Goal: Use online tool/utility: Utilize a website feature to perform a specific function

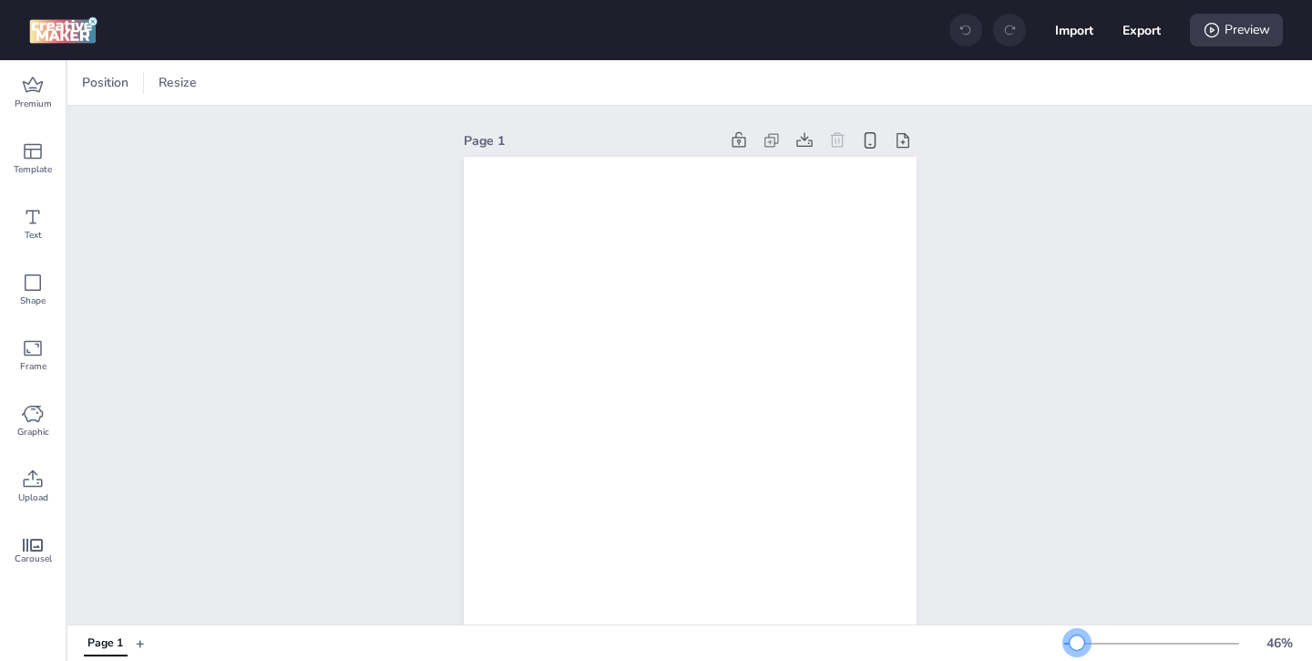
drag, startPoint x: 1101, startPoint y: 644, endPoint x: 1078, endPoint y: 646, distance: 23.8
click at [1077, 646] on div at bounding box center [1077, 642] width 15 height 15
click at [37, 93] on icon at bounding box center [33, 86] width 22 height 22
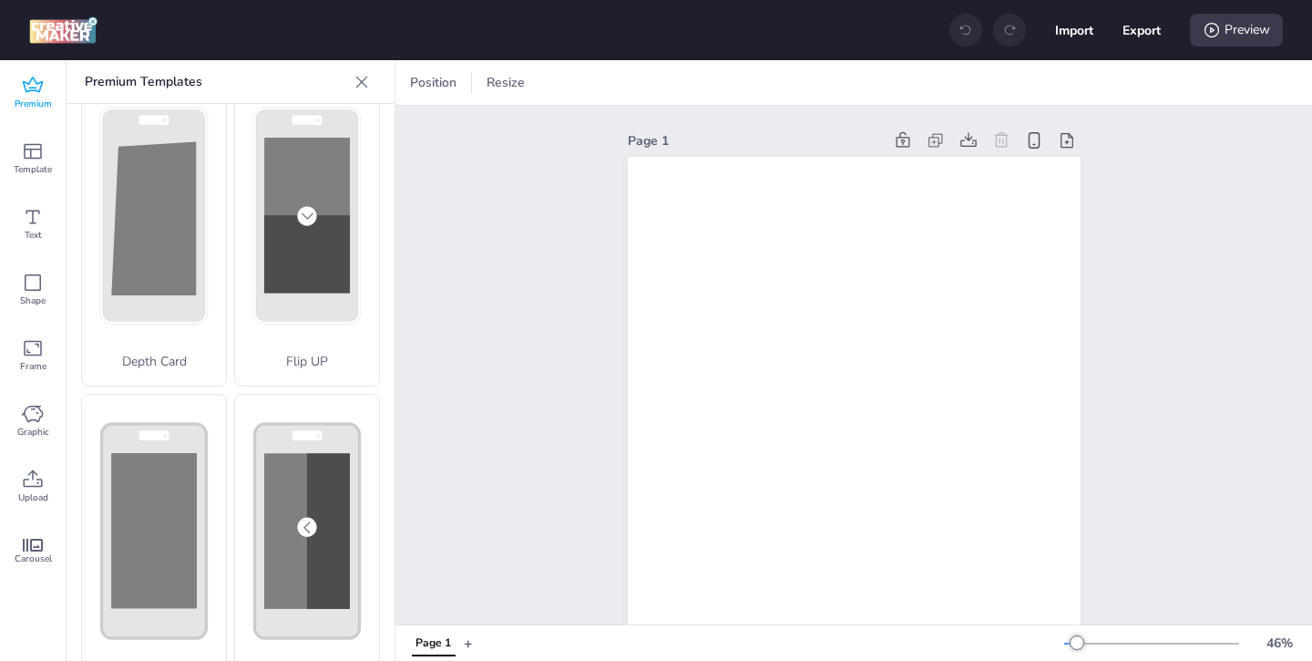
scroll to position [49, 0]
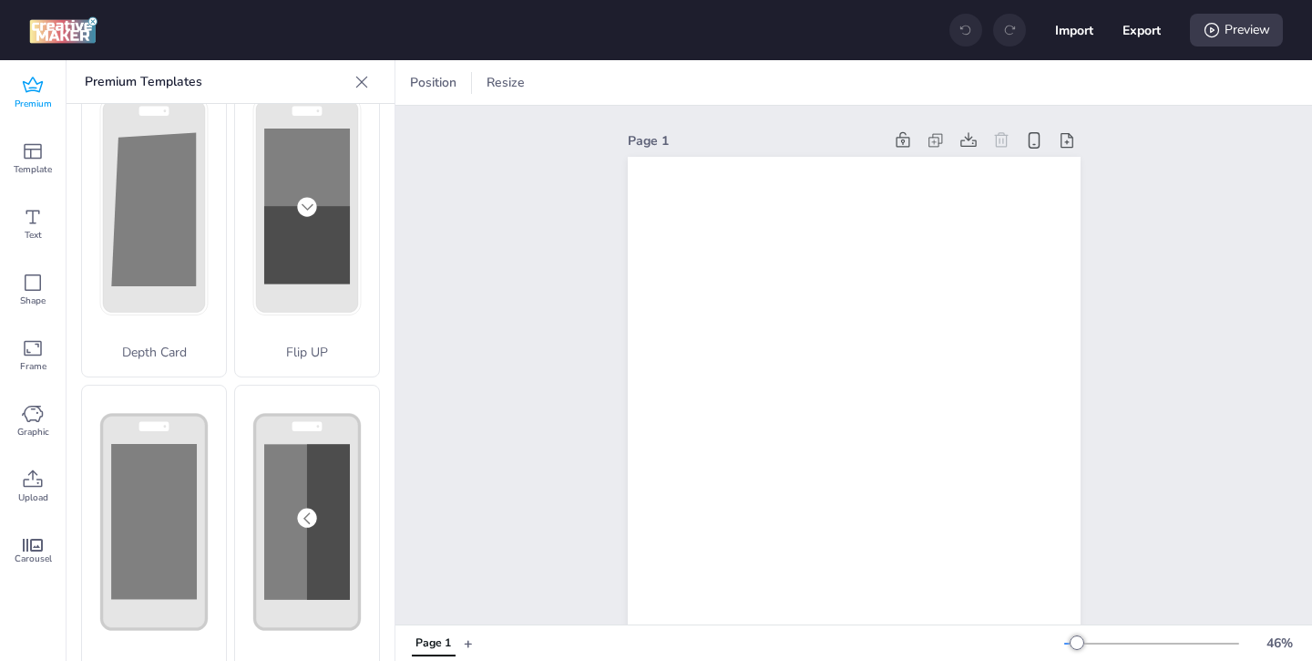
click at [294, 473] on rect at bounding box center [307, 522] width 86 height 156
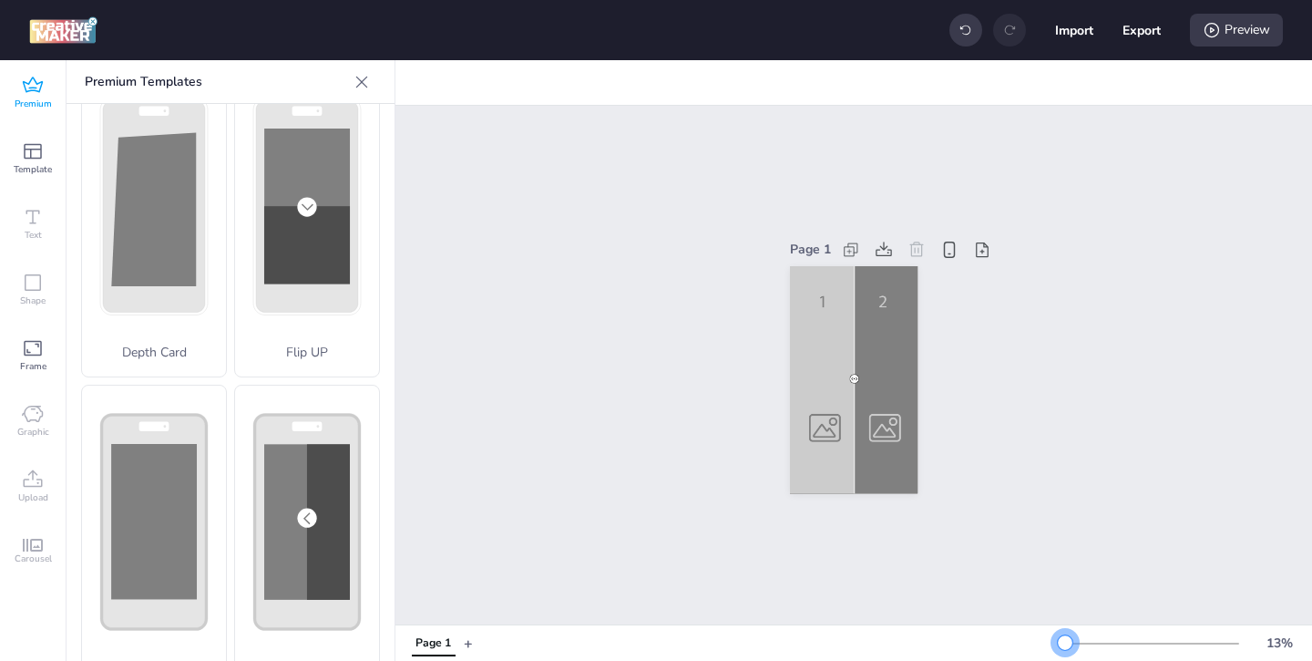
click at [1066, 640] on div at bounding box center [1065, 642] width 15 height 15
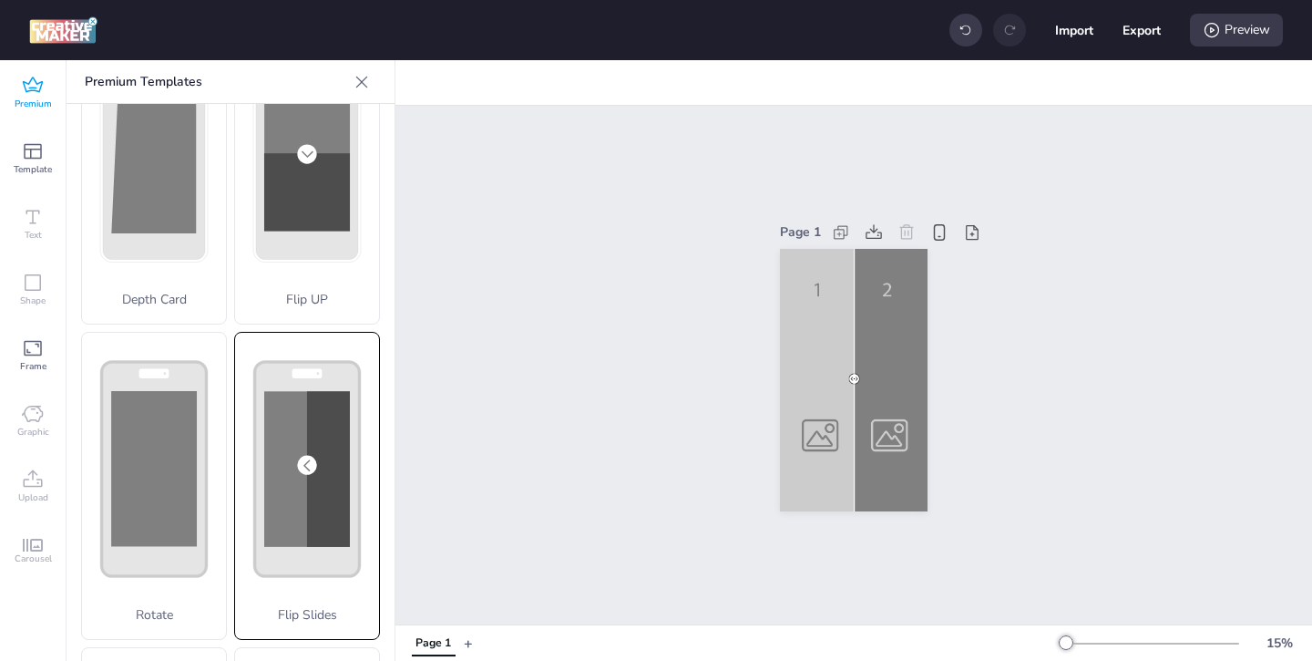
scroll to position [109, 0]
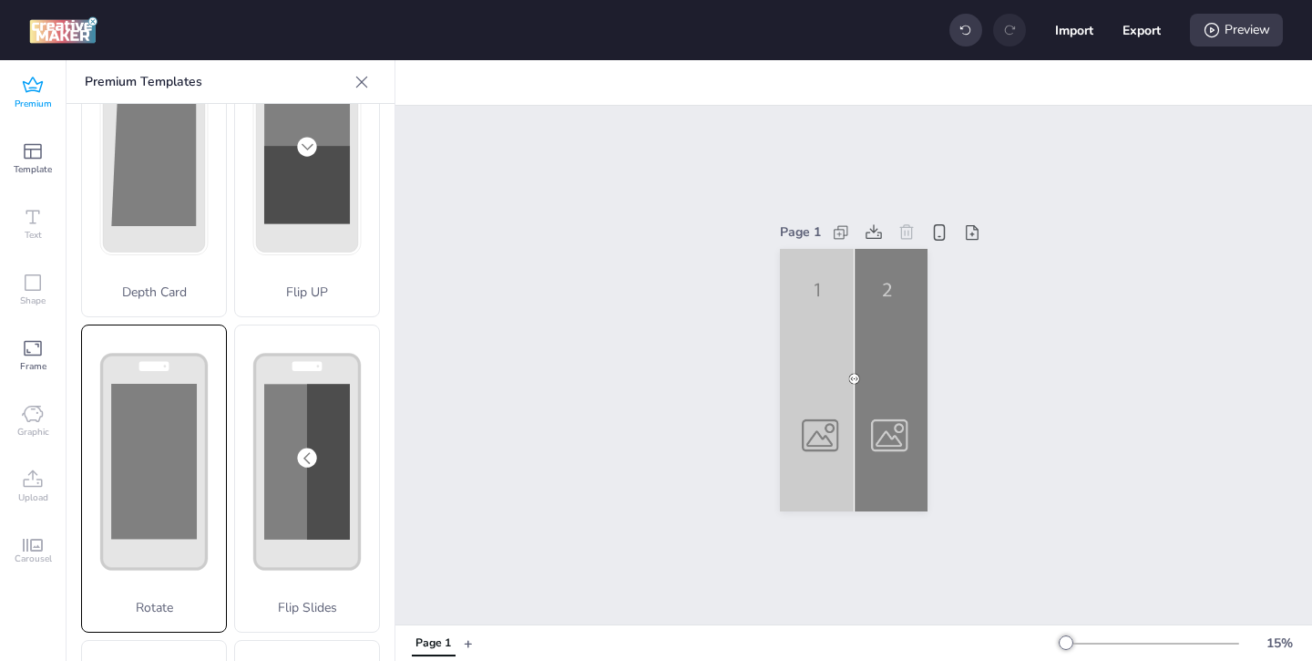
click at [189, 465] on rect at bounding box center [154, 461] width 86 height 155
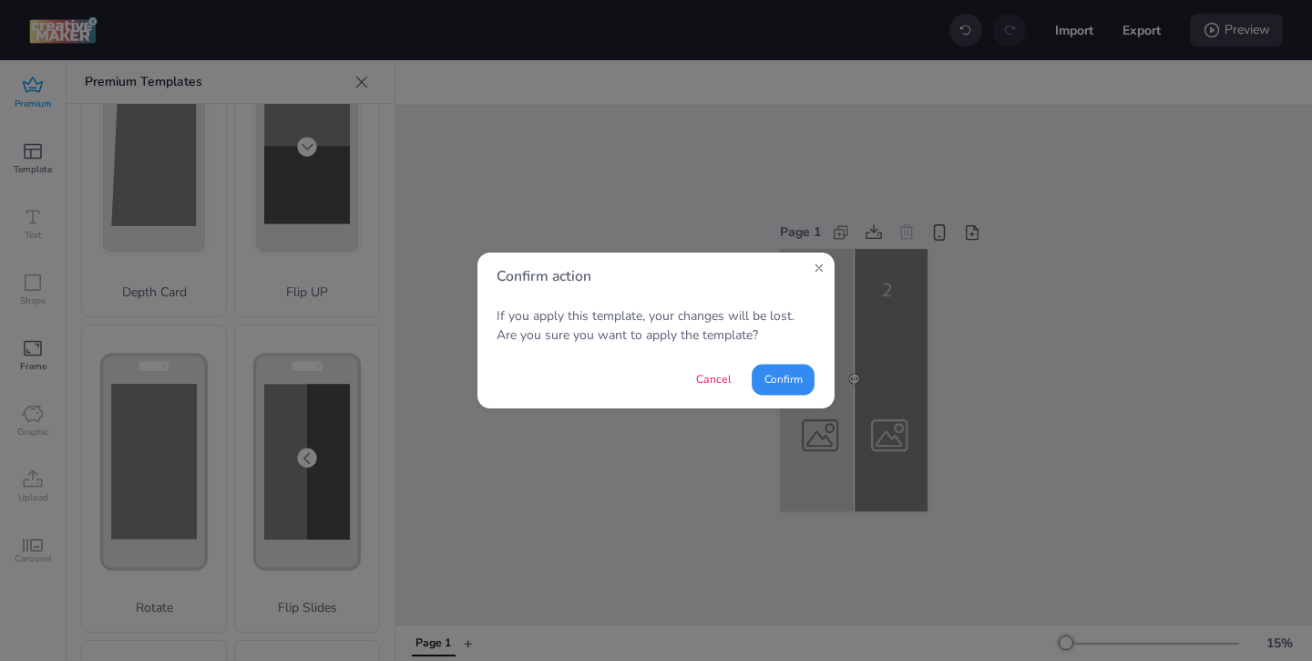
click at [756, 374] on button "Confirm" at bounding box center [783, 379] width 63 height 31
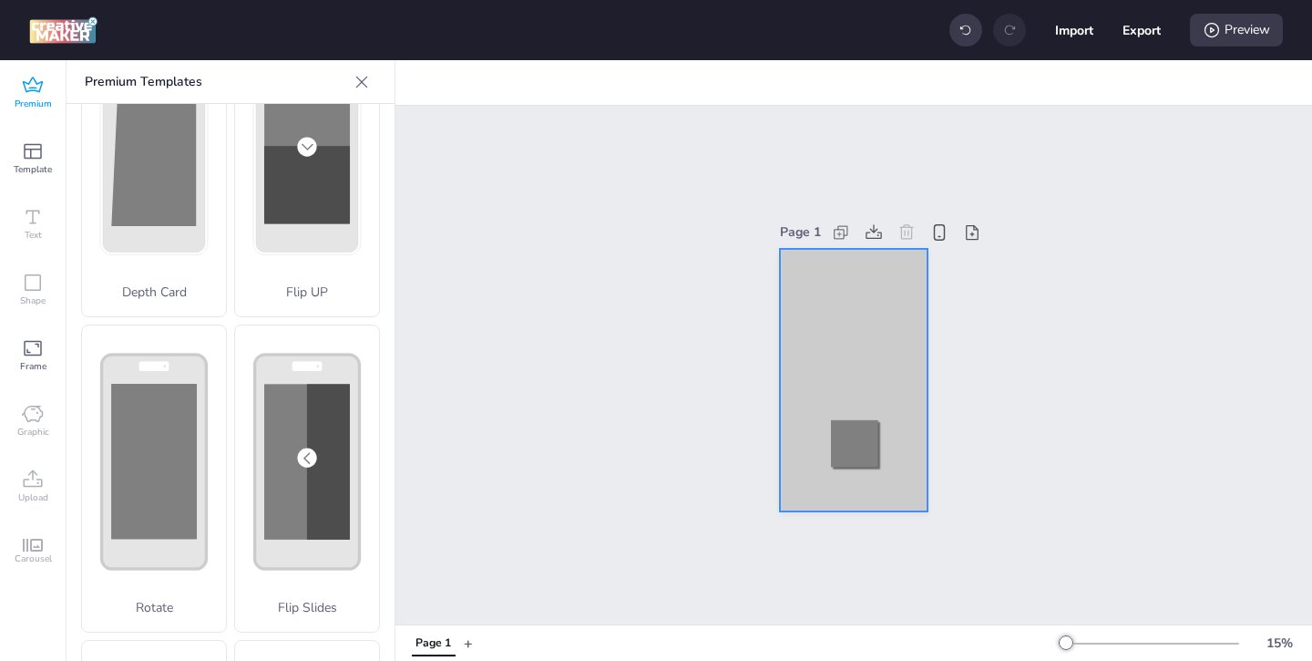
click at [794, 291] on div at bounding box center [854, 380] width 148 height 262
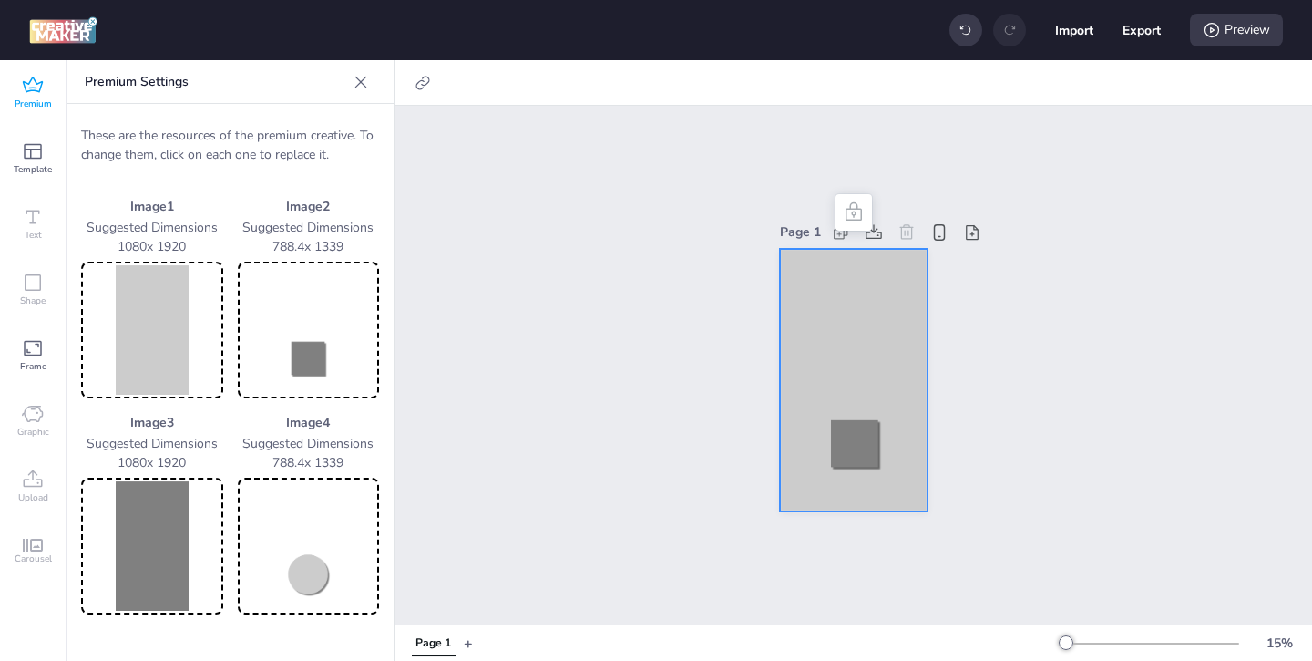
click at [108, 359] on img at bounding box center [152, 329] width 135 height 129
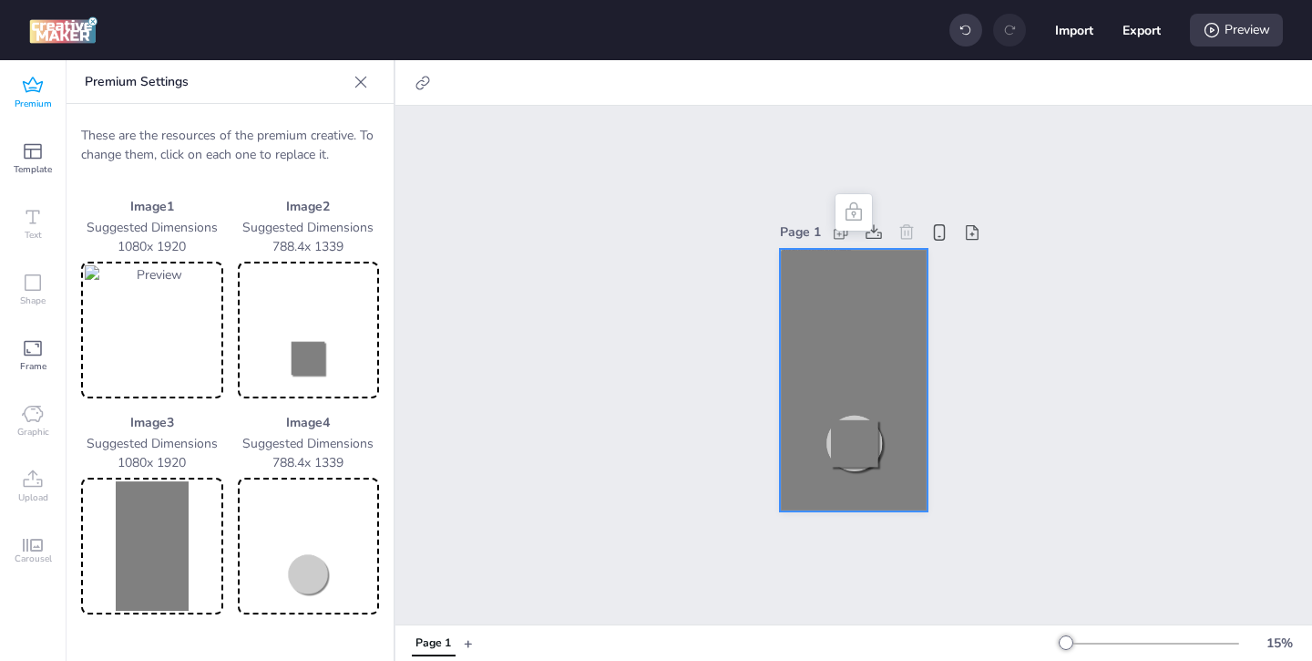
click at [330, 364] on img at bounding box center [308, 329] width 135 height 129
click at [153, 519] on img at bounding box center [152, 545] width 135 height 129
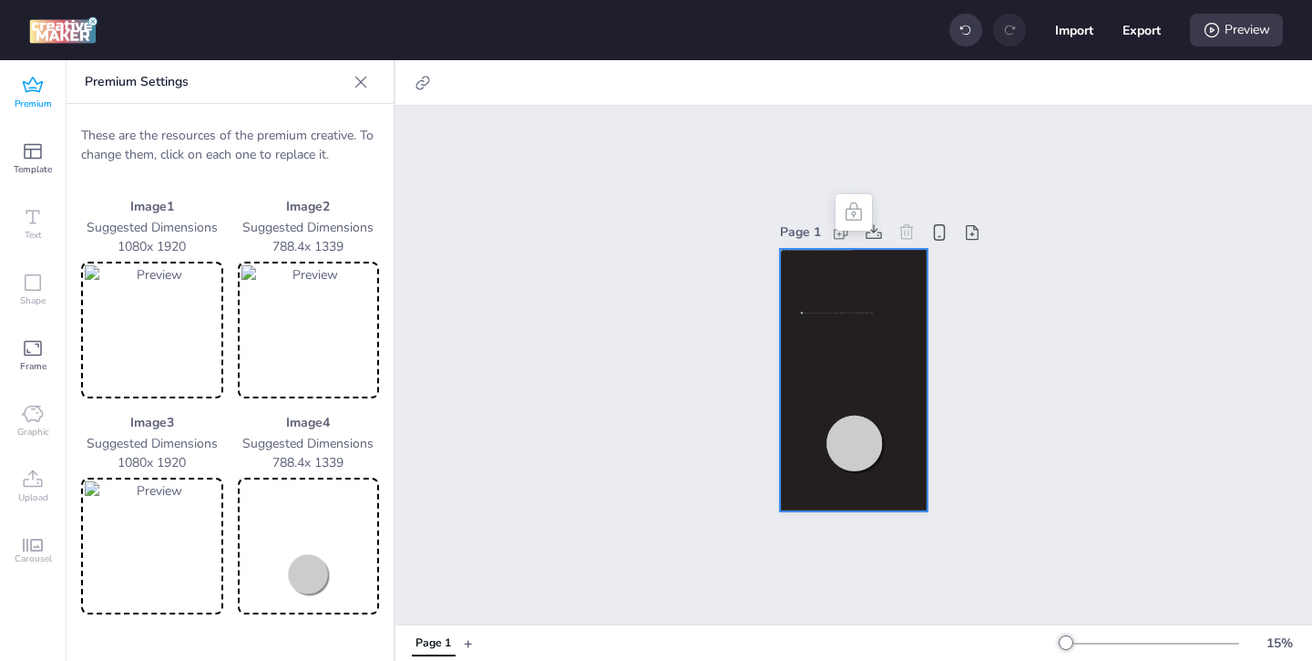
click at [289, 551] on img at bounding box center [308, 545] width 135 height 129
click at [801, 272] on div at bounding box center [854, 380] width 148 height 262
click at [415, 71] on div at bounding box center [423, 82] width 26 height 29
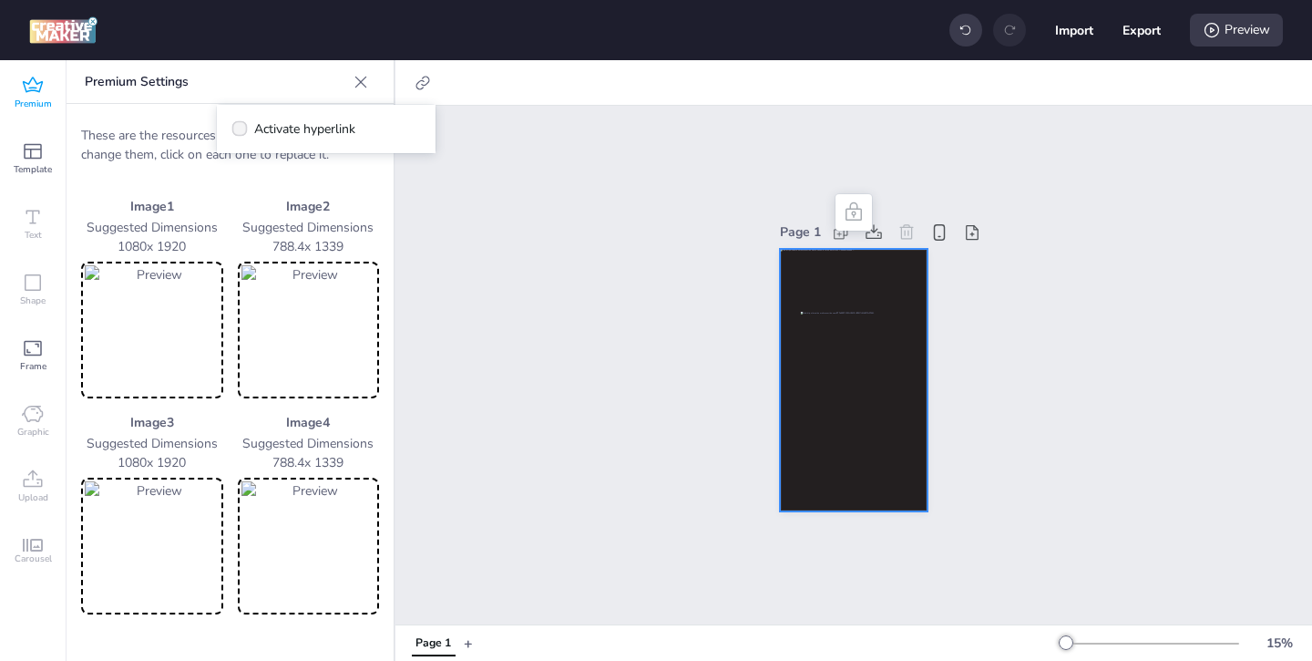
click at [241, 127] on icon at bounding box center [239, 128] width 12 height 9
click at [241, 130] on input "Activate hyperlink" at bounding box center [236, 136] width 12 height 12
checkbox input "true"
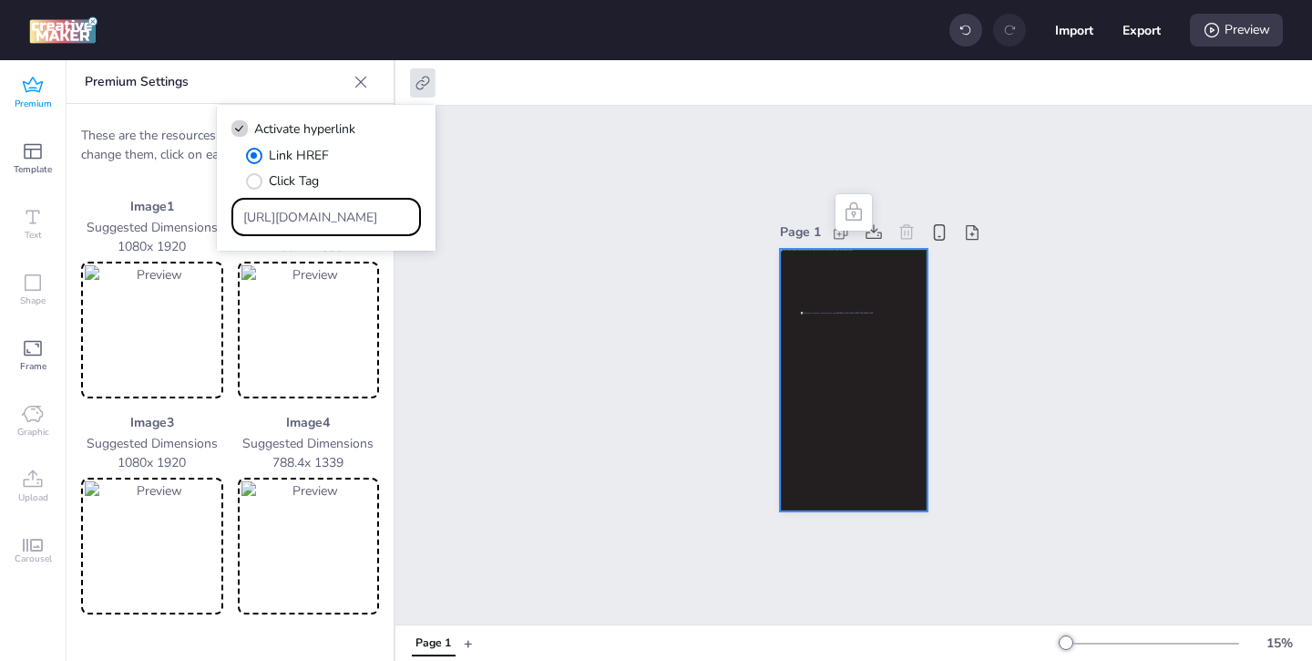
drag, startPoint x: 368, startPoint y: 220, endPoint x: 275, endPoint y: 167, distance: 107.4
click at [297, 181] on div "Link HREF Click Tag [URL][DOMAIN_NAME]" at bounding box center [325, 191] width 189 height 90
paste input "[DOMAIN_NAME][URL][PERSON_NAME]"
type input "[URL][DOMAIN_NAME][PERSON_NAME]"
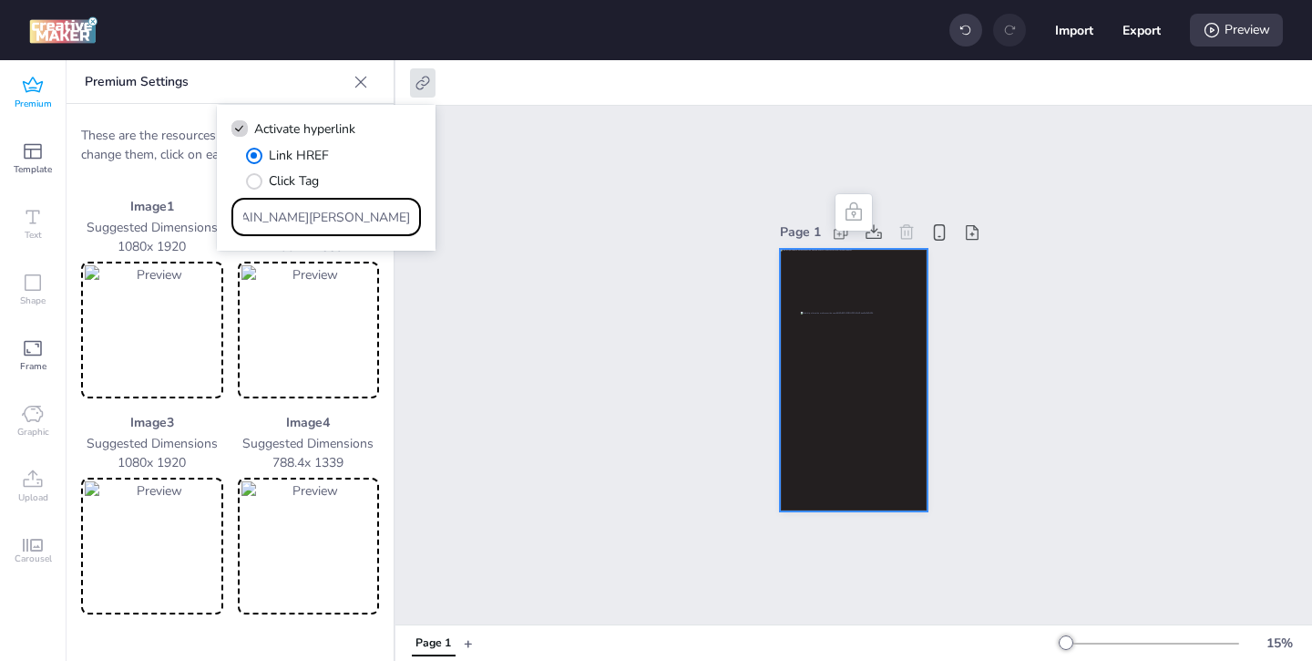
click at [605, 406] on div "Page 1" at bounding box center [853, 365] width 917 height 518
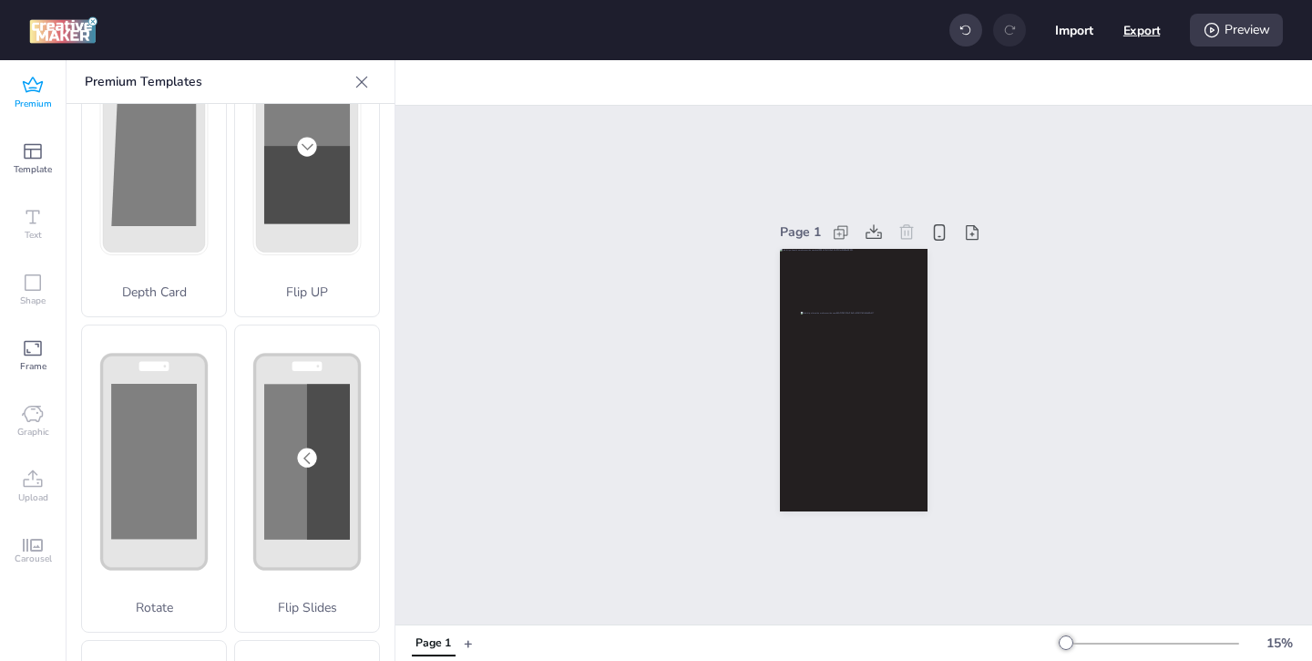
click at [1147, 35] on button "Export" at bounding box center [1141, 30] width 37 height 37
select select "html"
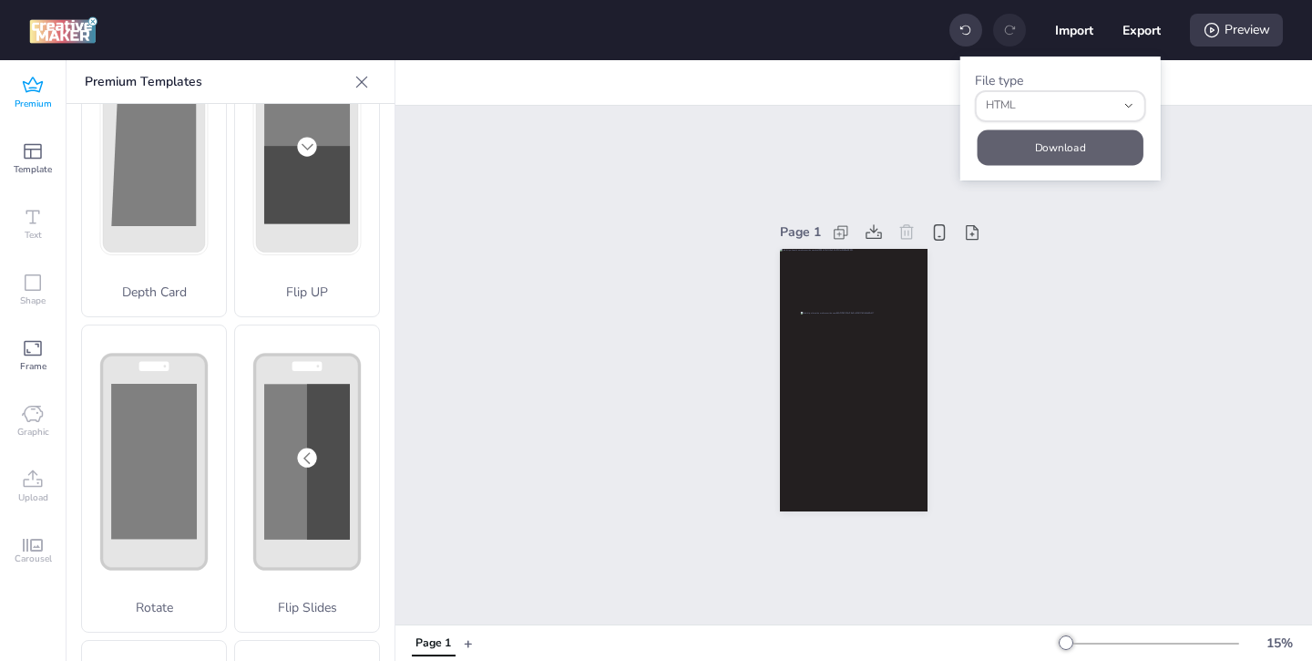
click at [1100, 152] on button "Download" at bounding box center [1061, 147] width 166 height 36
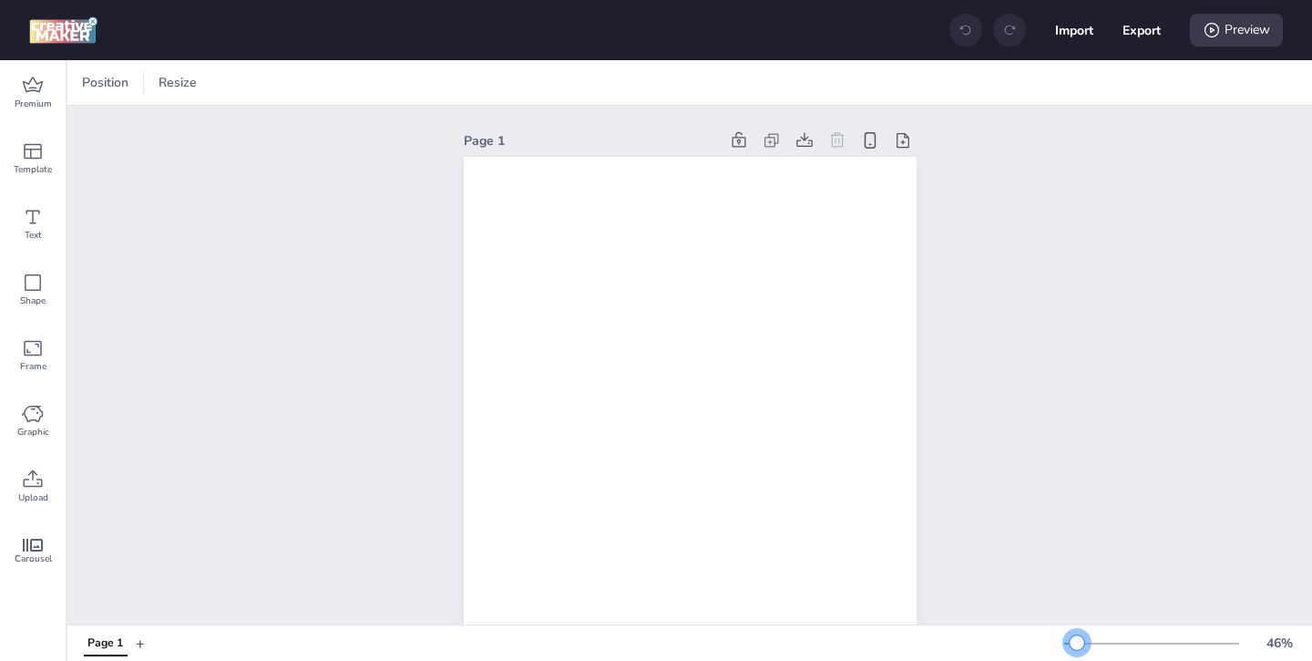
drag, startPoint x: 1097, startPoint y: 641, endPoint x: 1078, endPoint y: 643, distance: 19.2
click at [1077, 643] on div at bounding box center [1077, 642] width 15 height 15
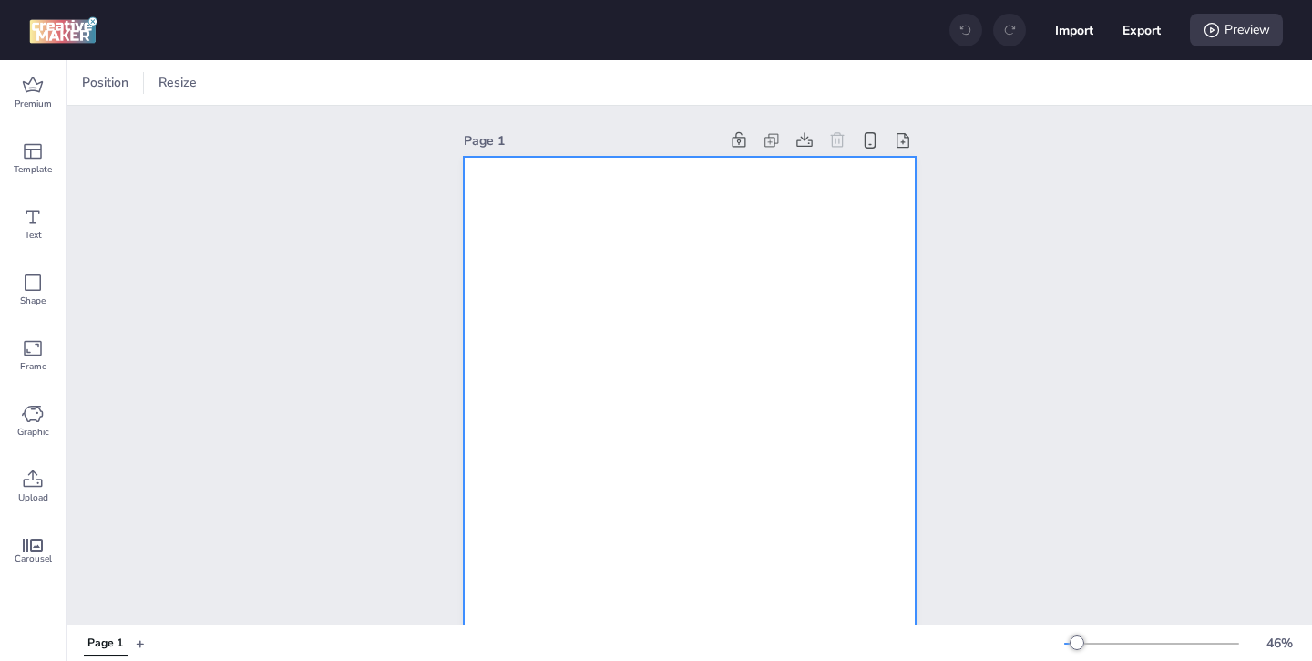
click at [787, 489] on div at bounding box center [690, 559] width 453 height 804
click at [54, 97] on div "Premium" at bounding box center [33, 93] width 66 height 66
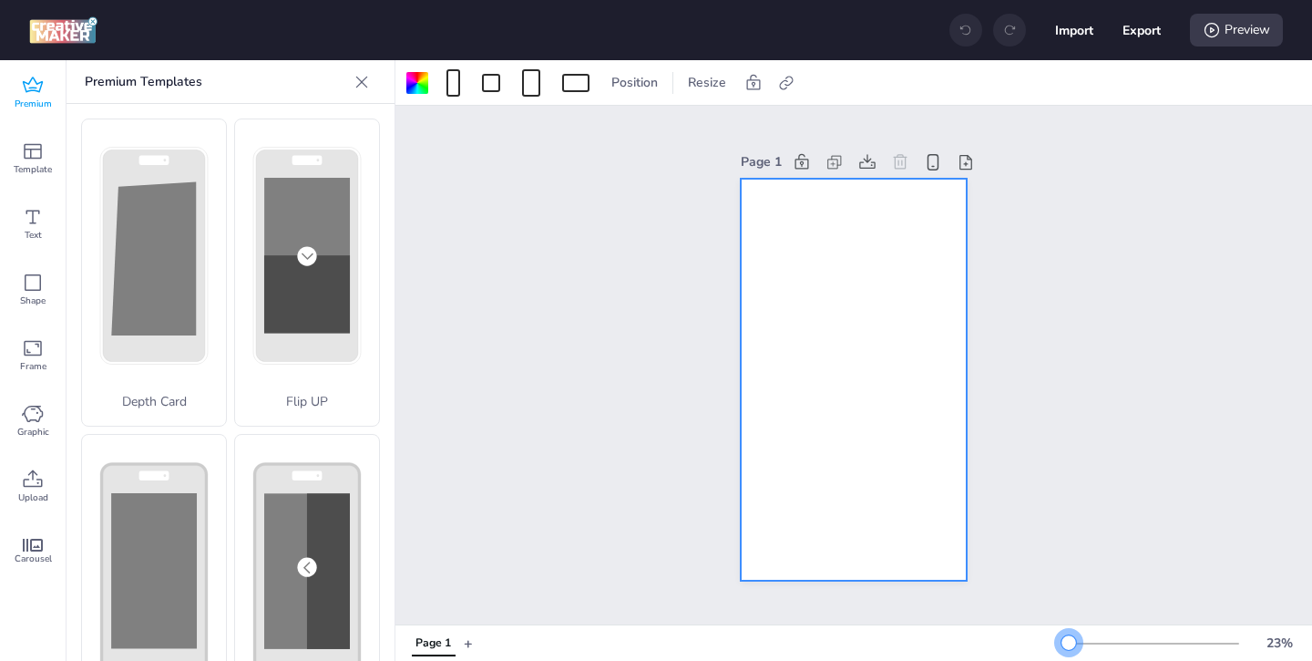
click at [1069, 640] on div at bounding box center [1068, 642] width 15 height 15
click at [804, 425] on div at bounding box center [854, 380] width 226 height 403
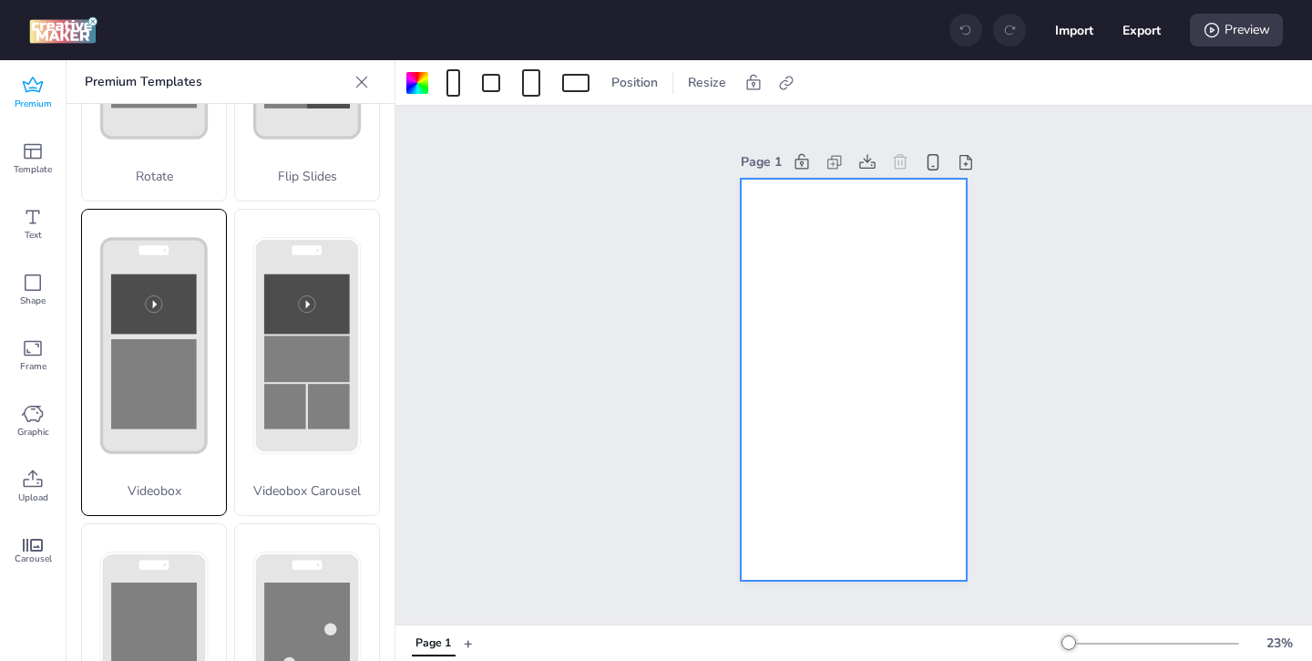
scroll to position [556, 0]
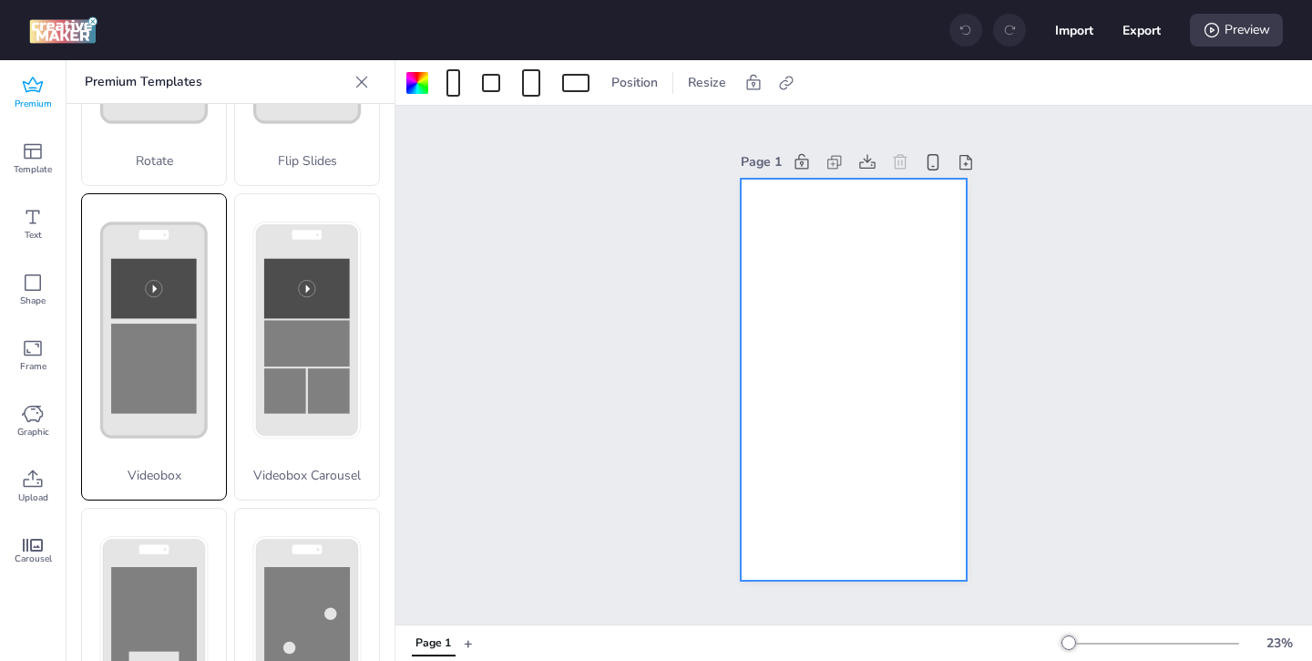
click at [194, 454] on icon at bounding box center [154, 330] width 144 height 272
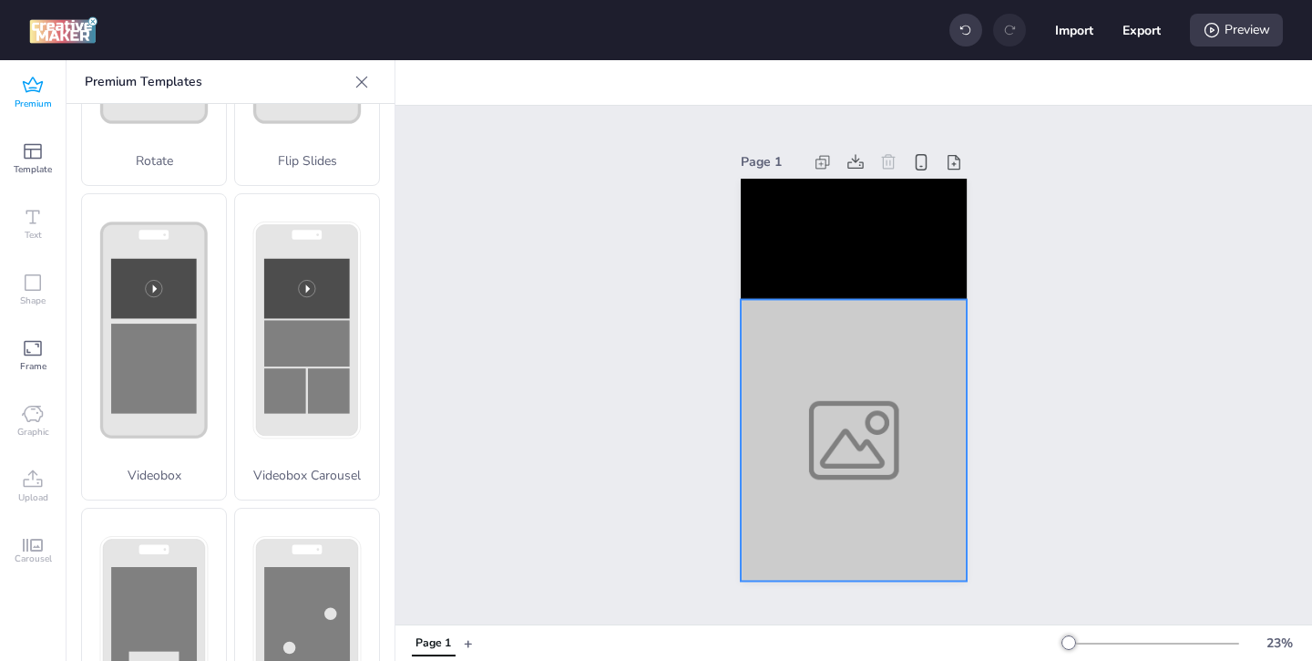
click at [786, 489] on div at bounding box center [854, 440] width 226 height 282
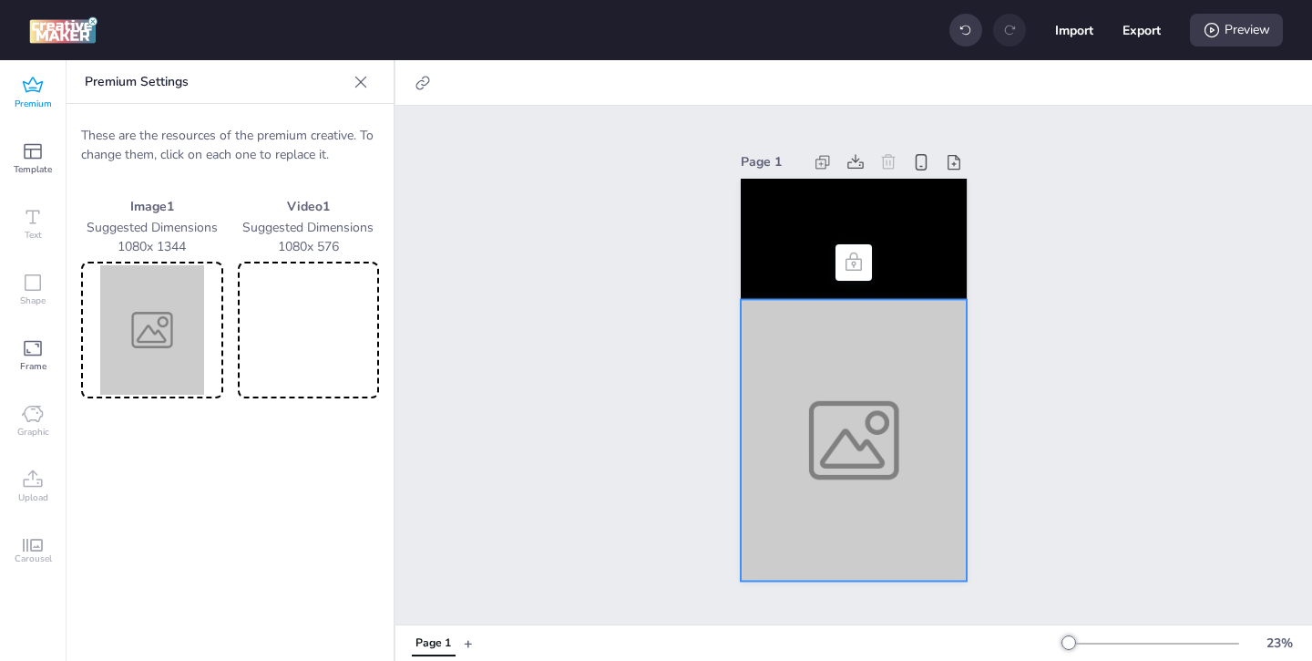
click at [176, 393] on img at bounding box center [152, 329] width 135 height 129
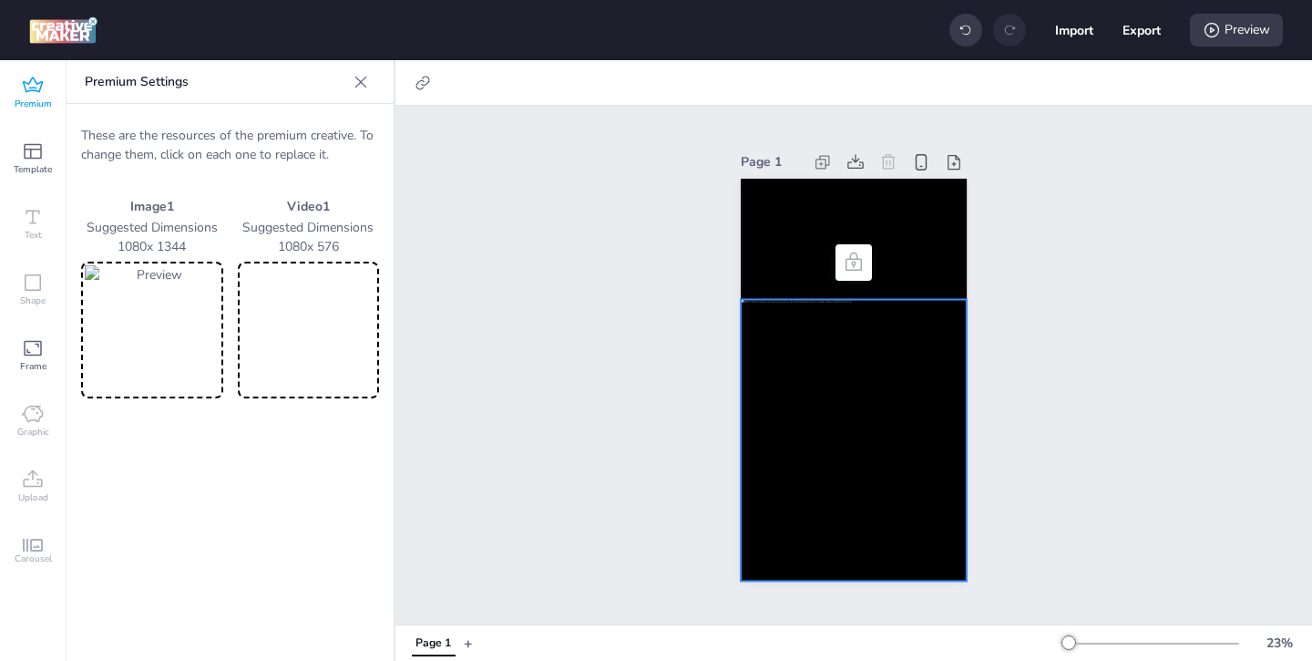
click at [319, 363] on video at bounding box center [308, 329] width 135 height 129
click at [780, 269] on video at bounding box center [854, 239] width 226 height 120
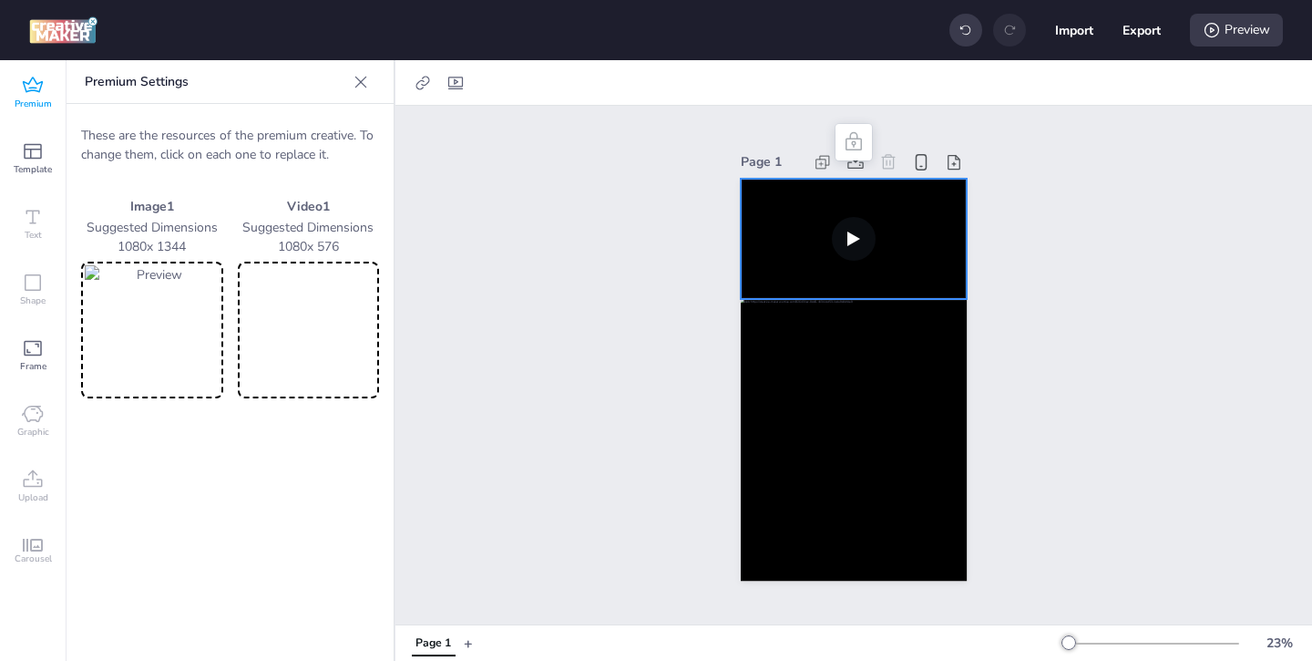
click at [308, 313] on video at bounding box center [308, 329] width 135 height 129
click at [786, 267] on video at bounding box center [854, 239] width 226 height 120
click at [459, 85] on icon at bounding box center [455, 83] width 18 height 18
select select "contain"
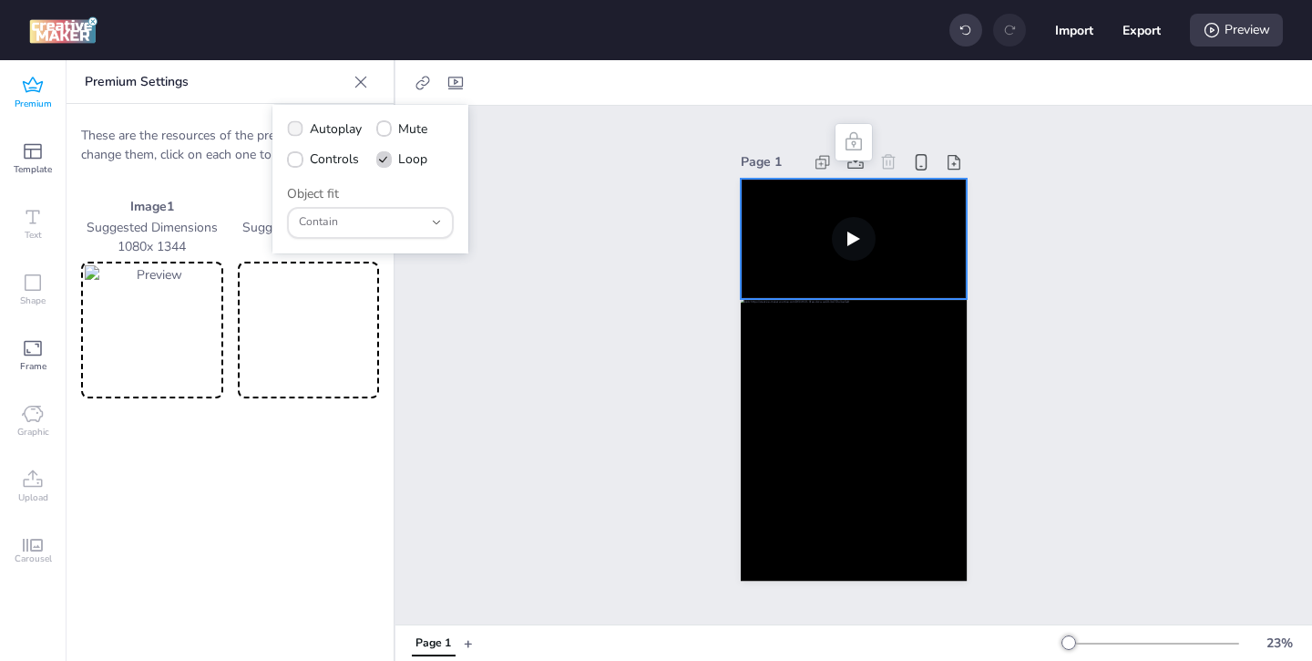
click at [322, 131] on span "Autoplay" at bounding box center [336, 128] width 52 height 19
click at [298, 131] on input "Autoplay" at bounding box center [292, 136] width 12 height 12
checkbox input "true"
click at [316, 161] on span "Controls" at bounding box center [334, 158] width 49 height 19
click at [298, 161] on input "Controls" at bounding box center [292, 166] width 12 height 12
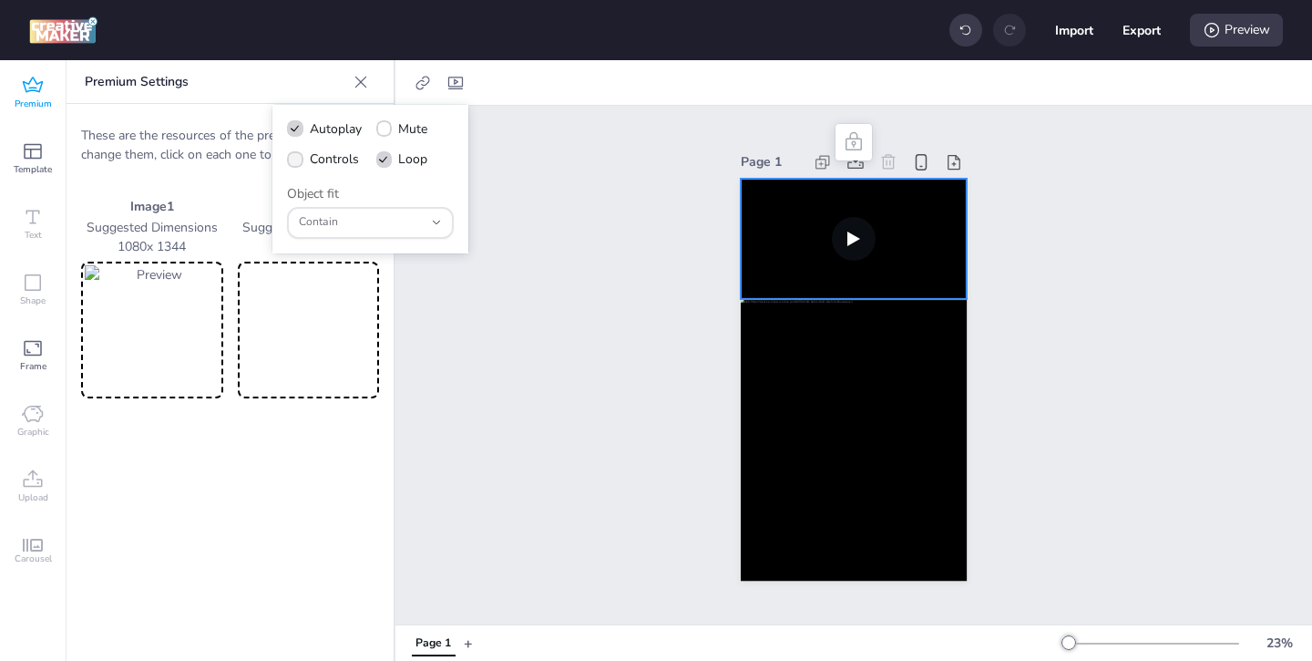
checkbox input "true"
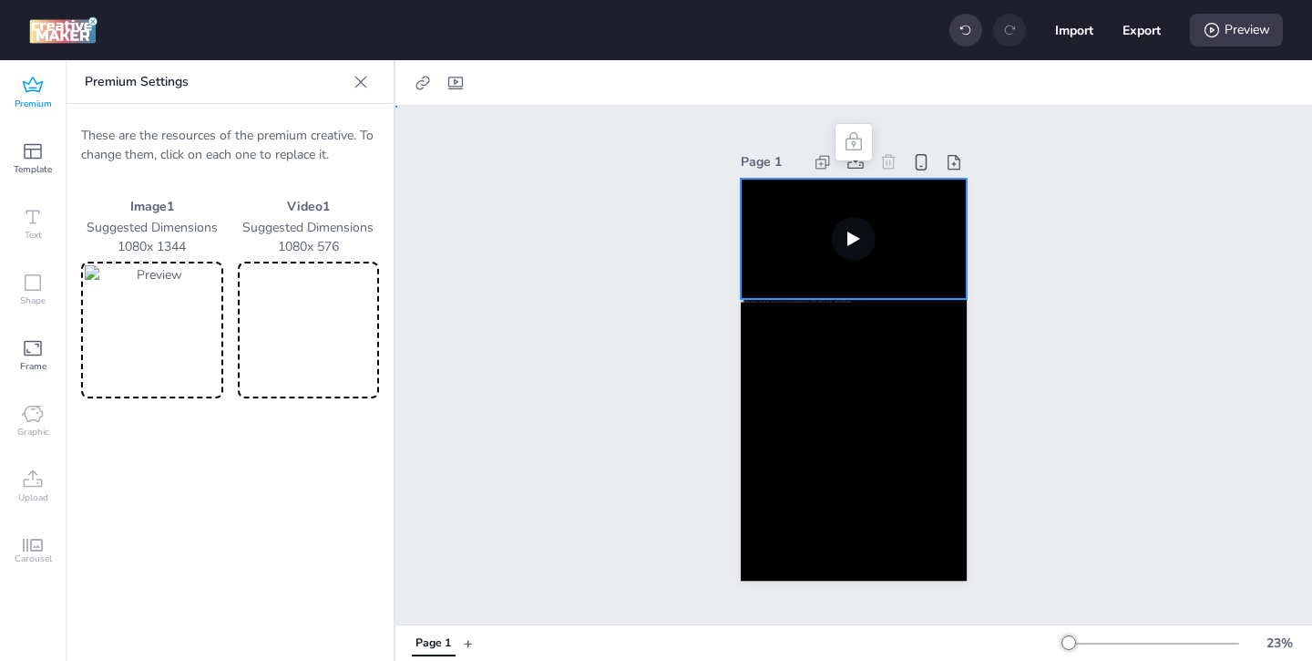
click at [587, 301] on div "Page 1" at bounding box center [853, 365] width 917 height 518
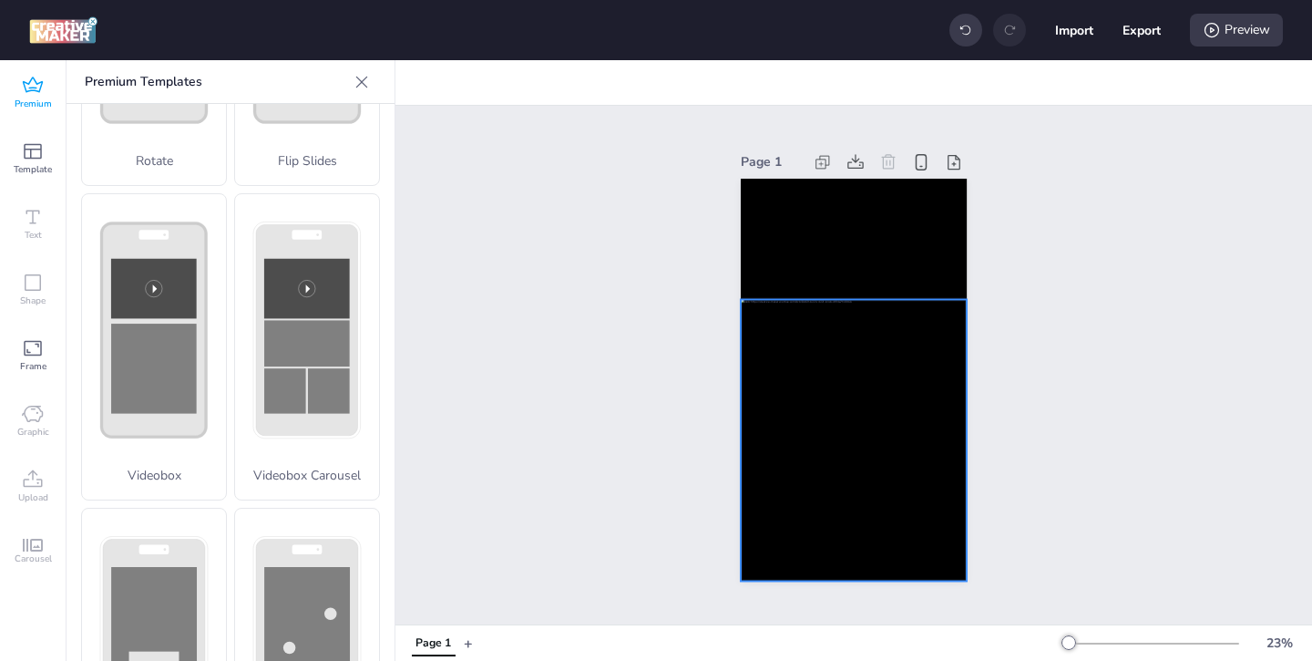
click at [833, 418] on div at bounding box center [854, 440] width 226 height 282
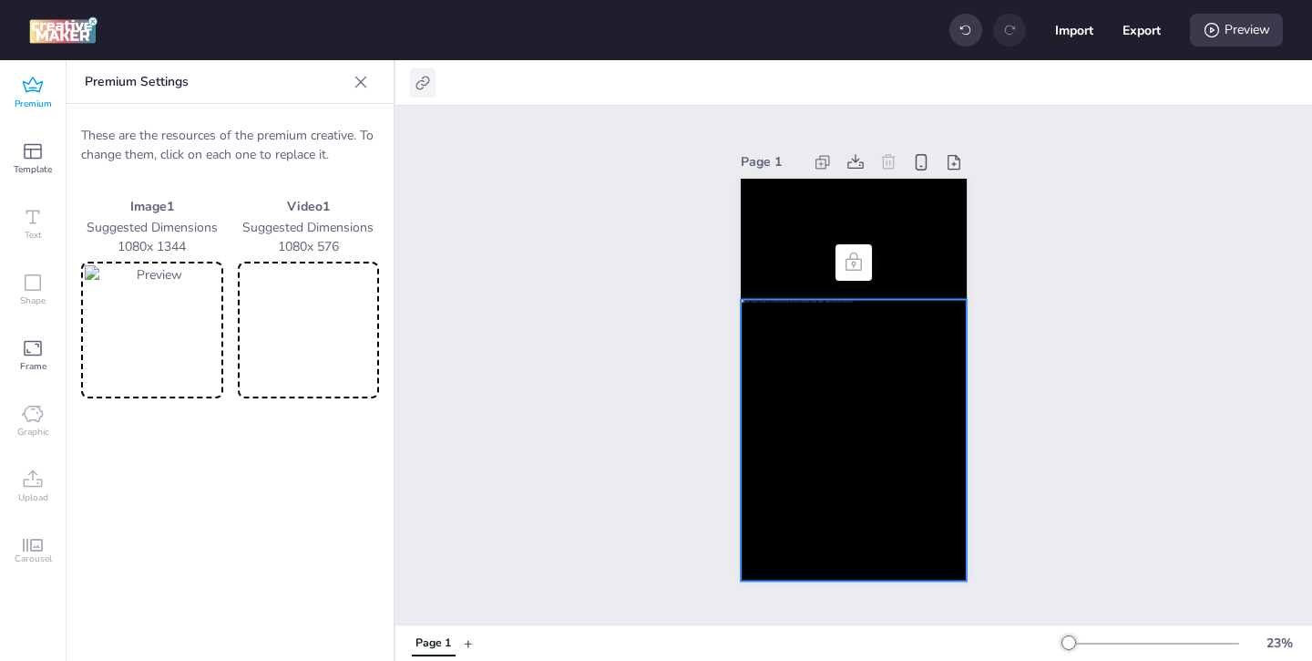
click at [426, 77] on icon at bounding box center [422, 83] width 14 height 14
click at [314, 133] on span "Activate hyperlink" at bounding box center [304, 128] width 101 height 19
click at [242, 133] on input "Activate hyperlink" at bounding box center [236, 136] width 12 height 12
checkbox input "true"
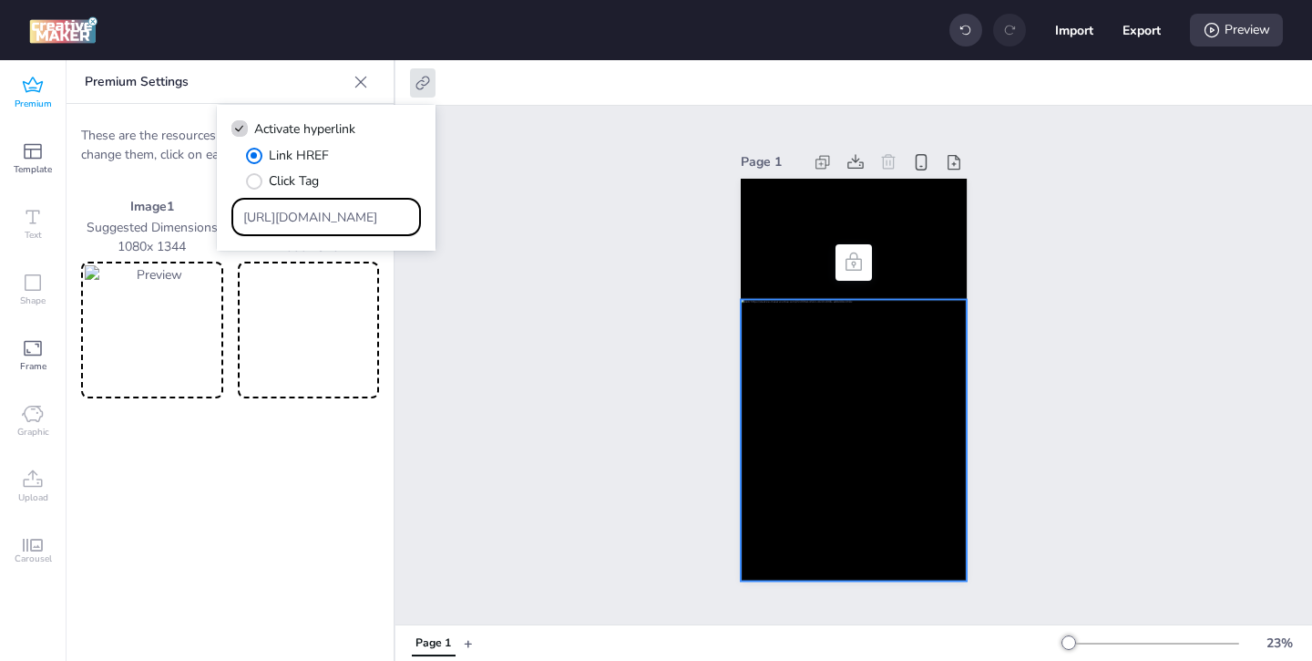
drag, startPoint x: 359, startPoint y: 220, endPoint x: 281, endPoint y: 169, distance: 93.0
click at [293, 181] on div "Link HREF Click Tag [URL][DOMAIN_NAME]" at bounding box center [325, 191] width 189 height 90
paste input "rappi.onelink.me/y6GB/26dicll2"
type input "https://rappi.onelink.me/y6GB/26dicll2"
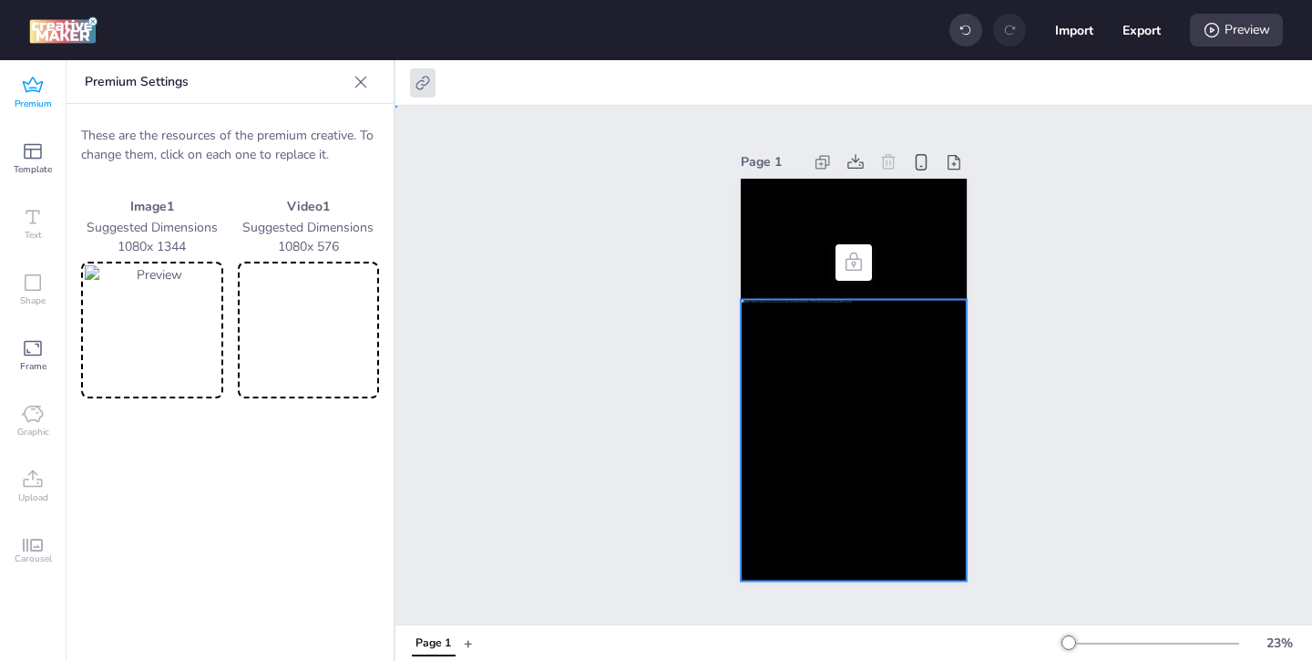
click at [533, 315] on div "Page 1" at bounding box center [853, 365] width 917 height 518
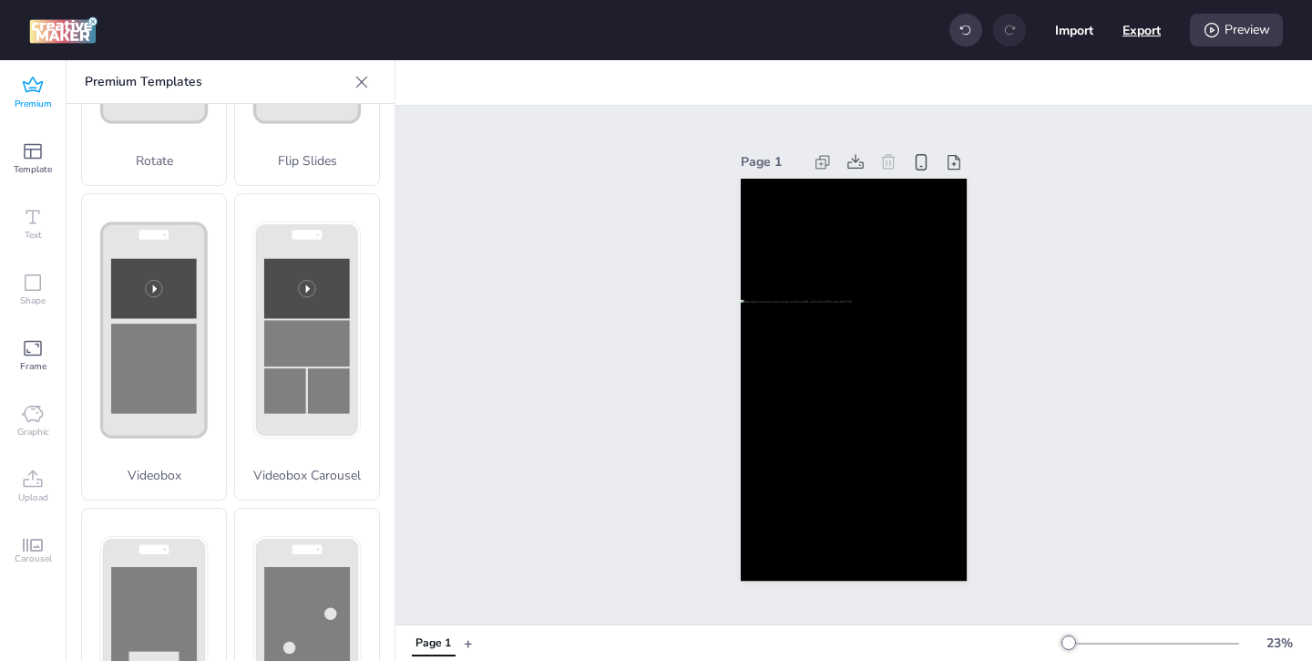
click at [1142, 28] on button "Export" at bounding box center [1141, 30] width 38 height 38
select select "html"
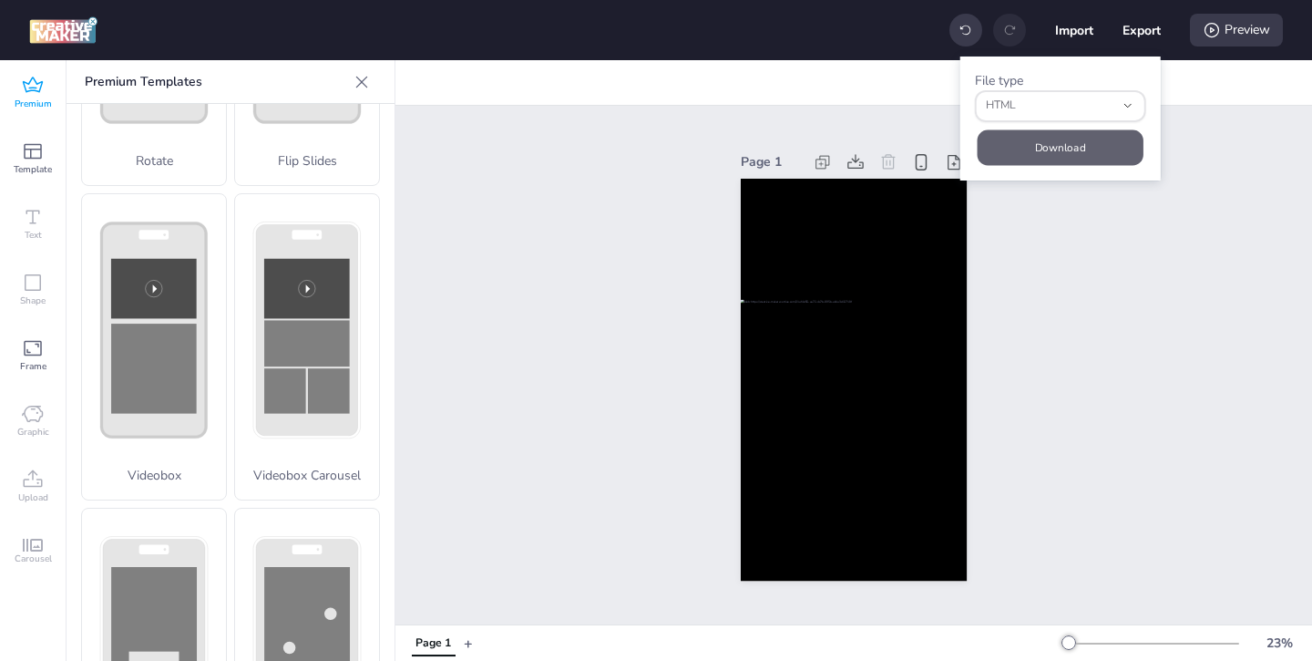
click at [1082, 146] on button "Download" at bounding box center [1061, 147] width 166 height 36
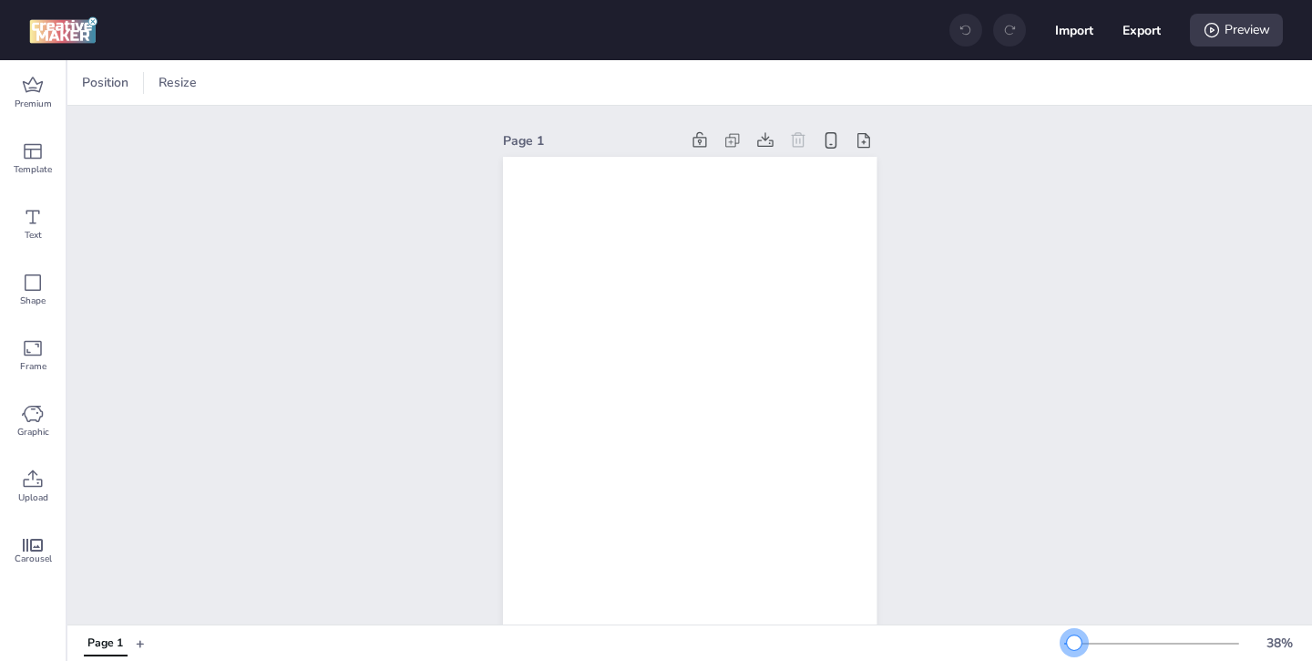
drag, startPoint x: 1095, startPoint y: 638, endPoint x: 1075, endPoint y: 638, distance: 20.0
click at [1074, 638] on div at bounding box center [1074, 642] width 15 height 15
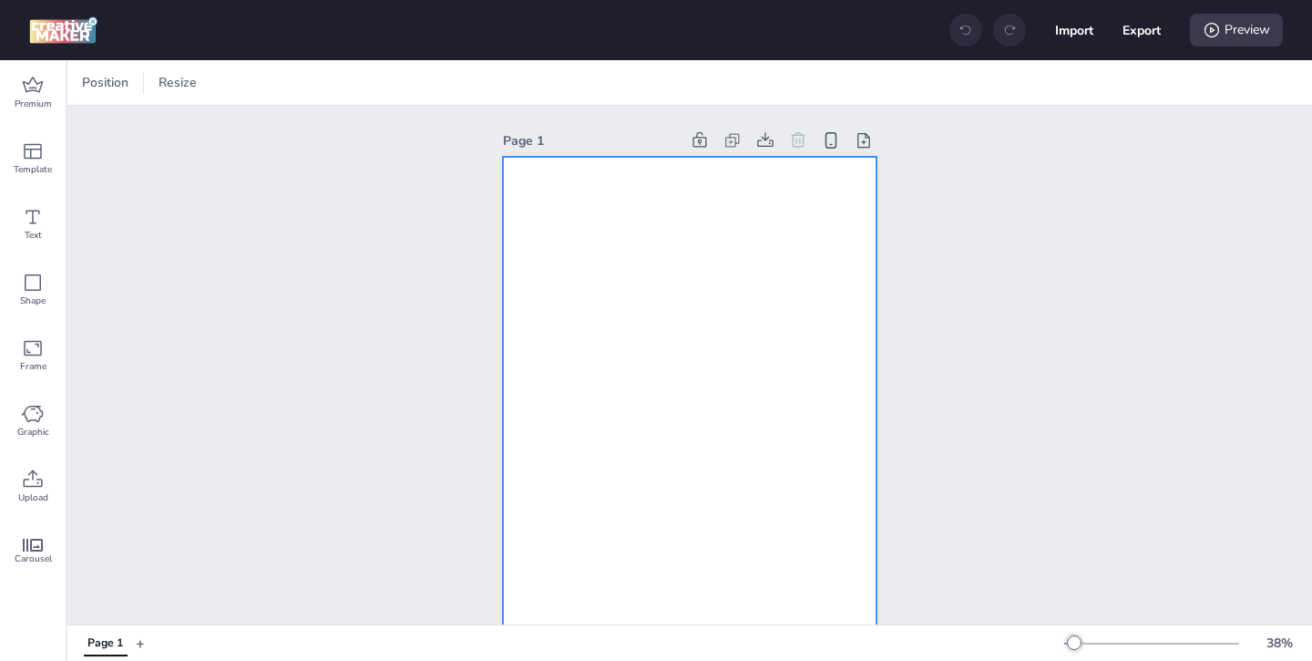
click at [589, 475] on div at bounding box center [690, 489] width 374 height 665
click at [20, 86] on div "Premium" at bounding box center [33, 93] width 66 height 66
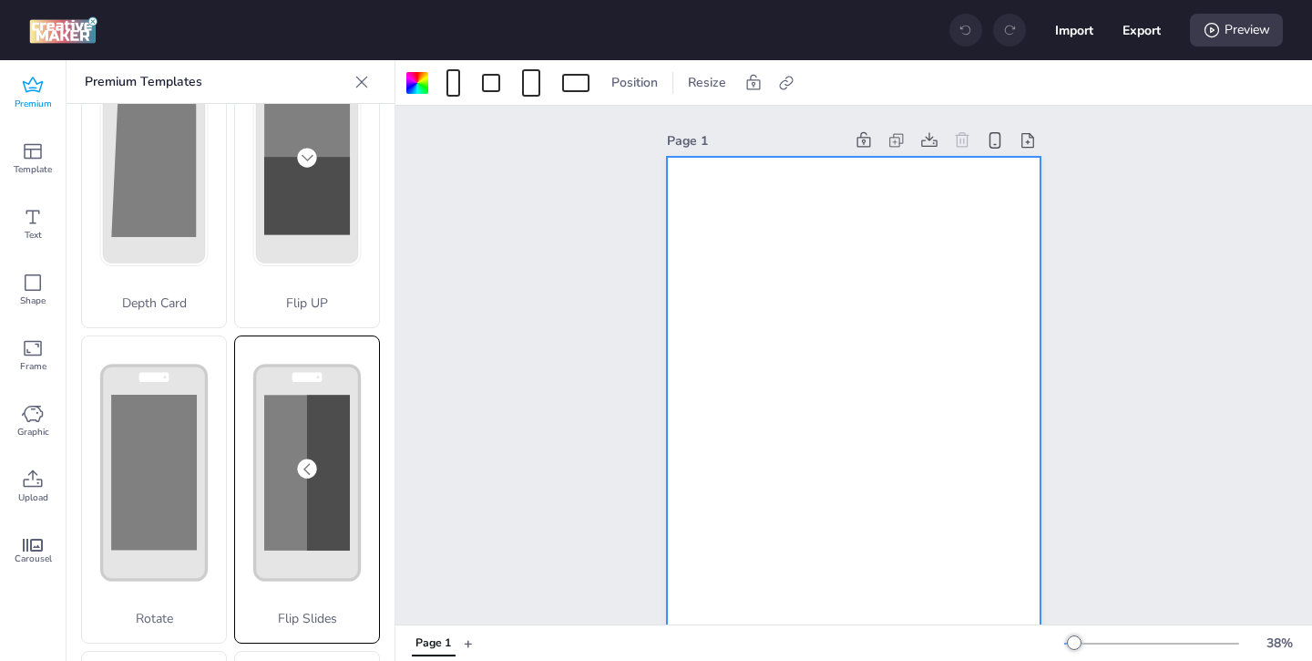
scroll to position [126, 0]
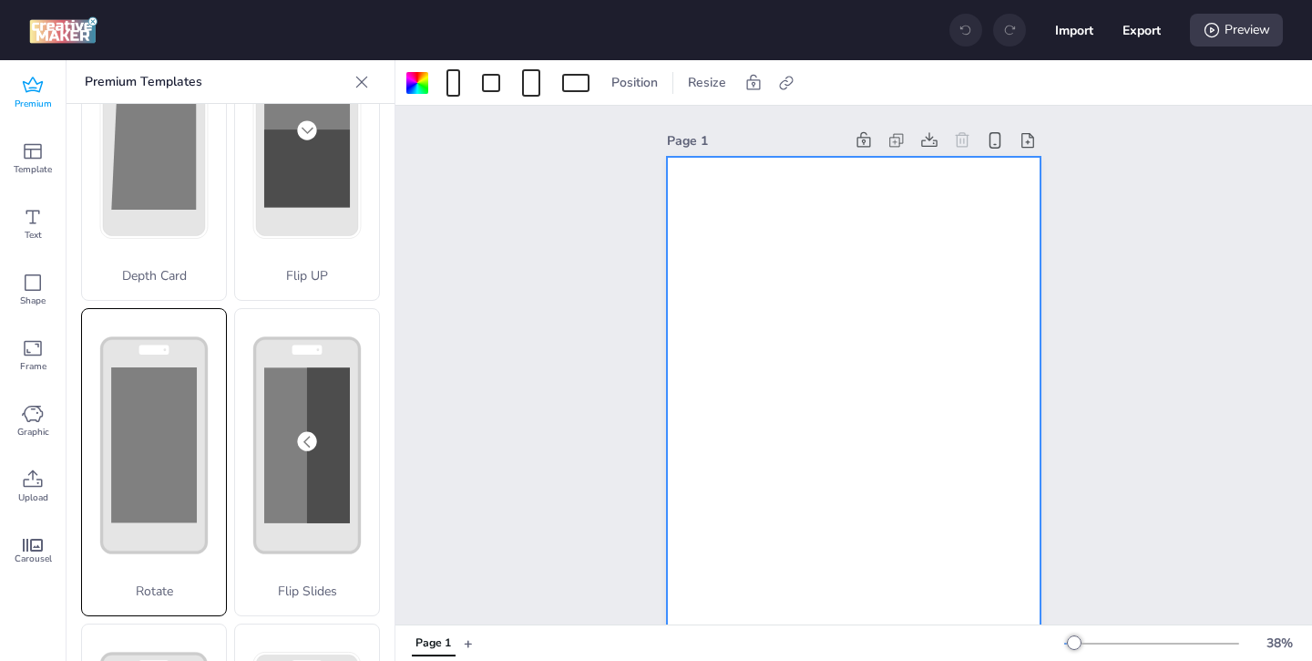
click at [198, 475] on div "Rotate" at bounding box center [154, 462] width 146 height 308
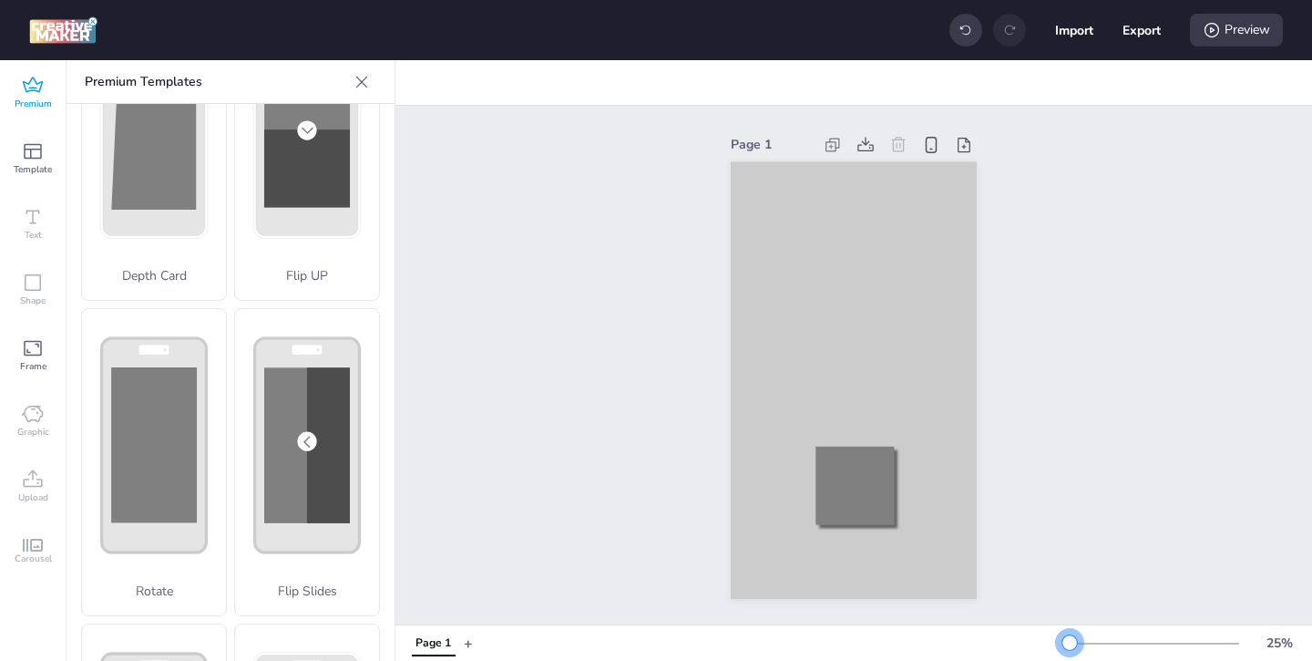
click at [1070, 640] on div at bounding box center [1069, 642] width 15 height 15
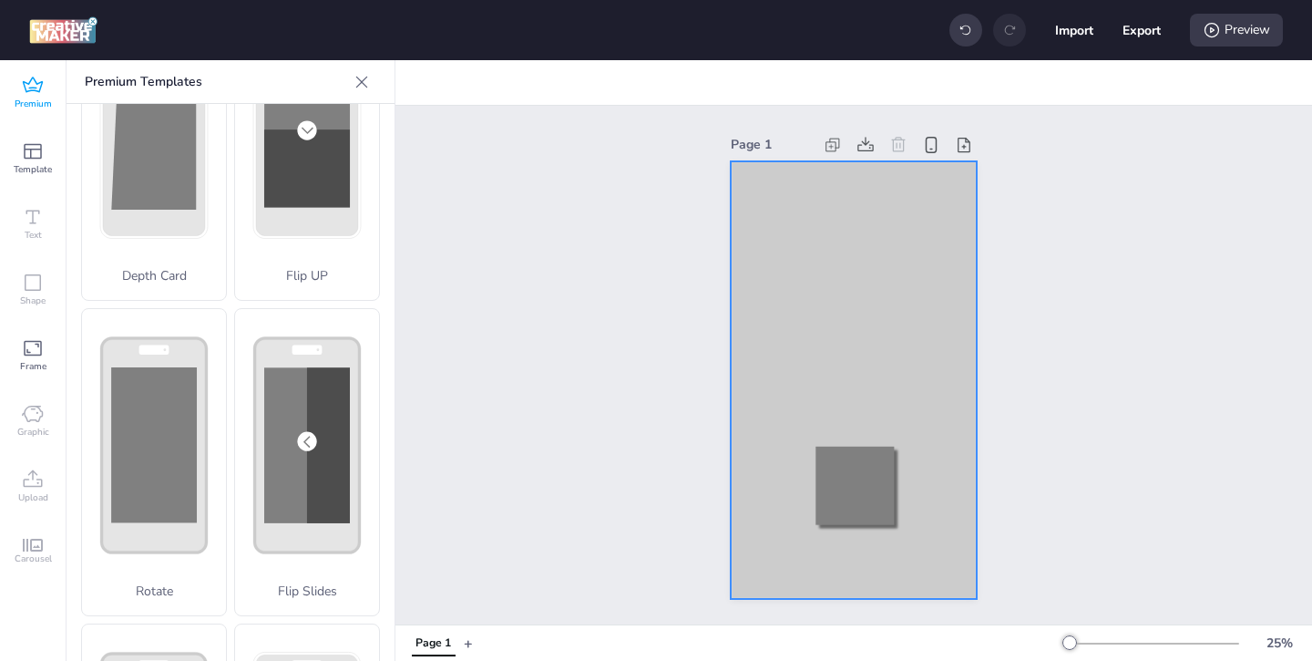
click at [761, 209] on div at bounding box center [854, 379] width 246 height 437
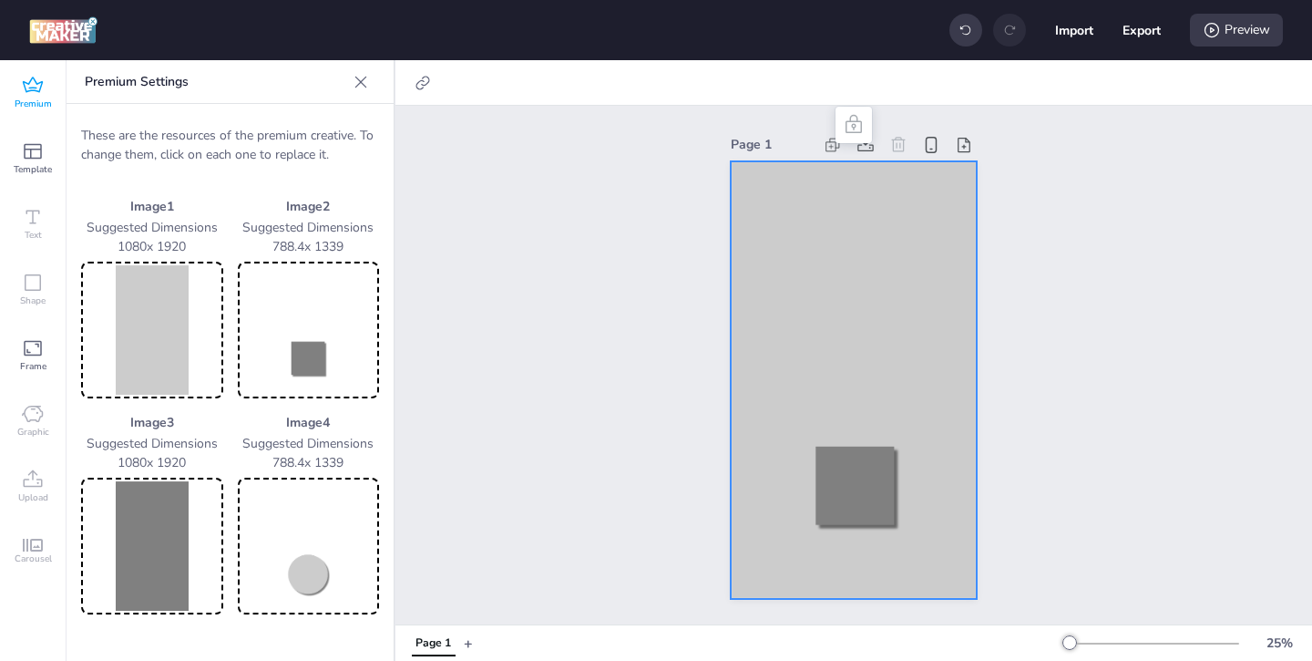
click at [162, 367] on img at bounding box center [152, 329] width 135 height 129
click at [770, 206] on div at bounding box center [854, 379] width 246 height 437
click at [175, 324] on img at bounding box center [152, 329] width 135 height 129
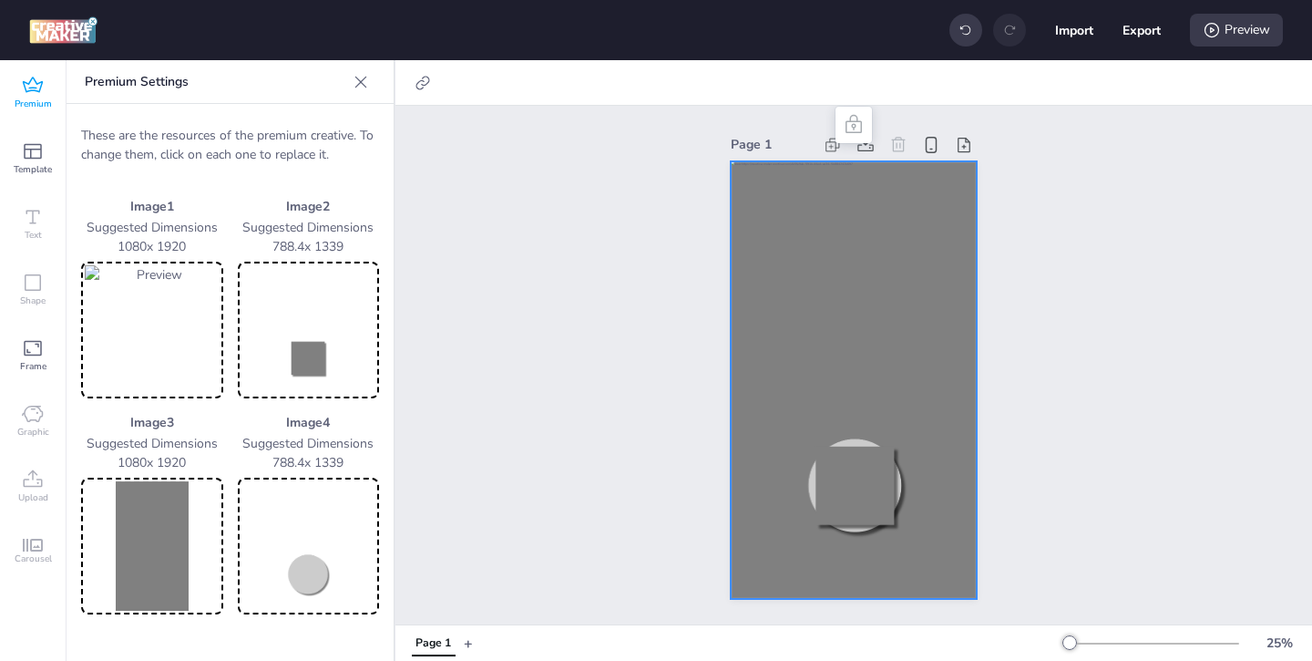
click at [312, 345] on img at bounding box center [308, 329] width 135 height 129
click at [133, 550] on img at bounding box center [152, 545] width 135 height 129
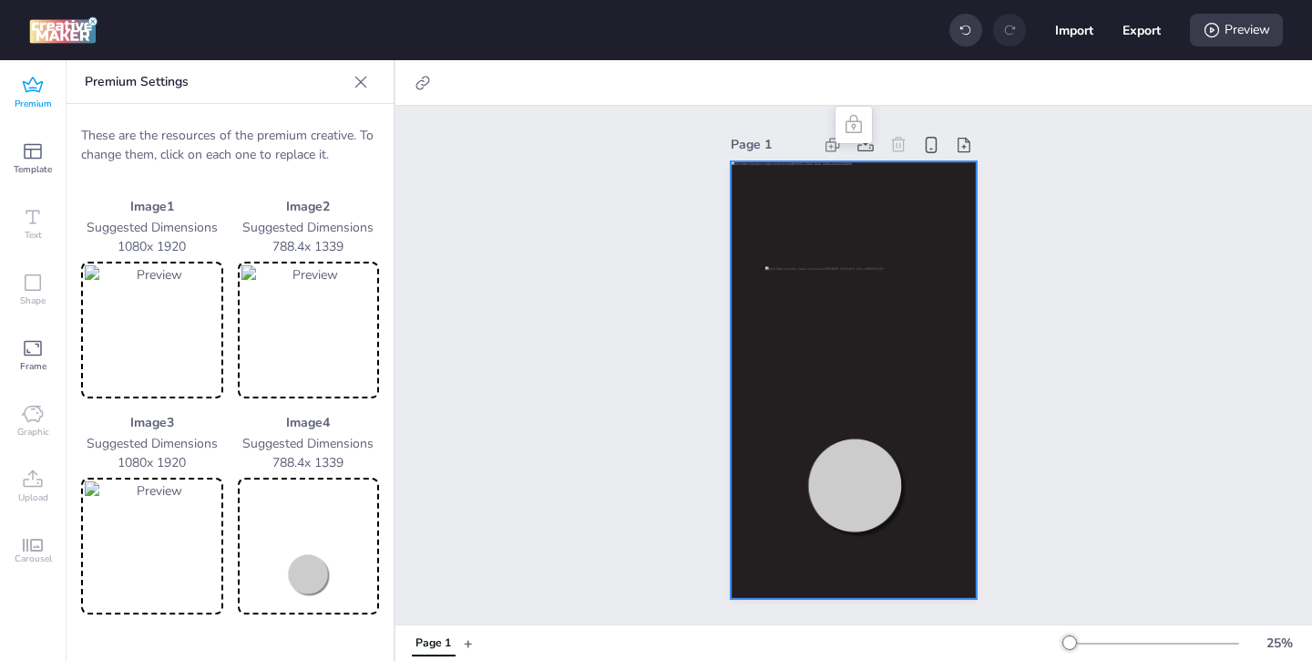
click at [279, 551] on img at bounding box center [308, 545] width 135 height 129
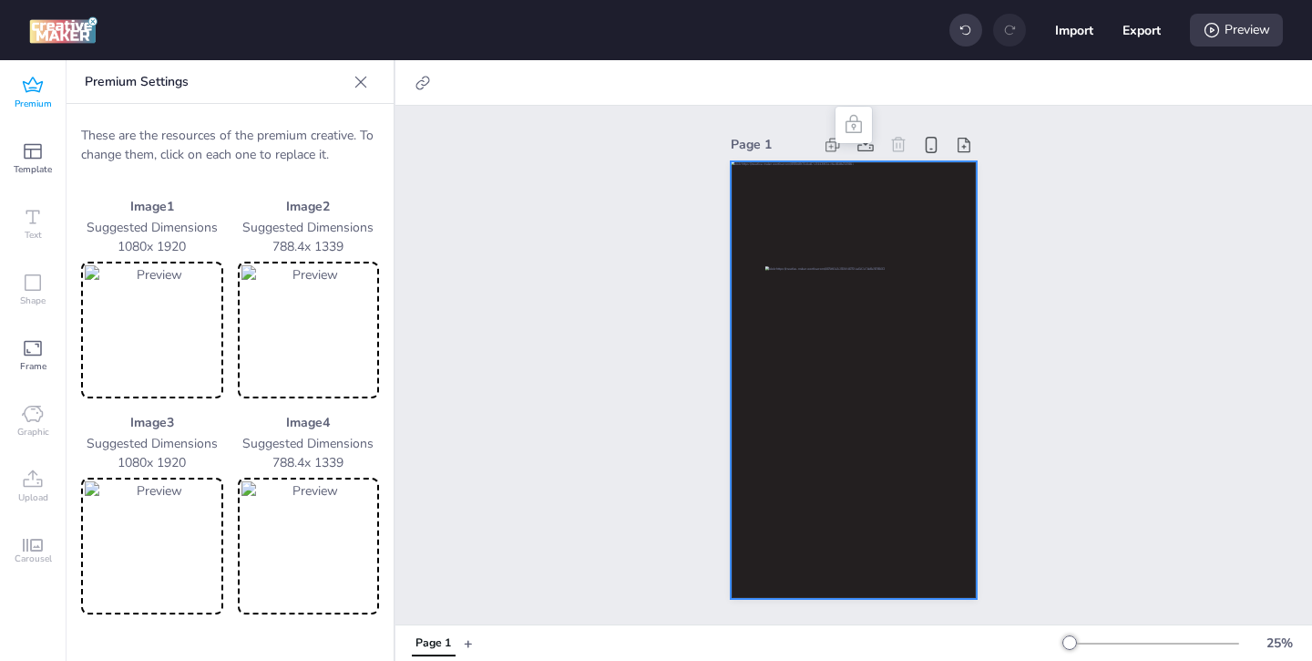
click at [937, 262] on div at bounding box center [854, 379] width 246 height 437
click at [420, 83] on icon at bounding box center [423, 83] width 18 height 18
click at [357, 124] on label "Activate hyperlink" at bounding box center [293, 129] width 137 height 32
click at [242, 130] on input "Activate hyperlink" at bounding box center [236, 136] width 12 height 12
checkbox input "true"
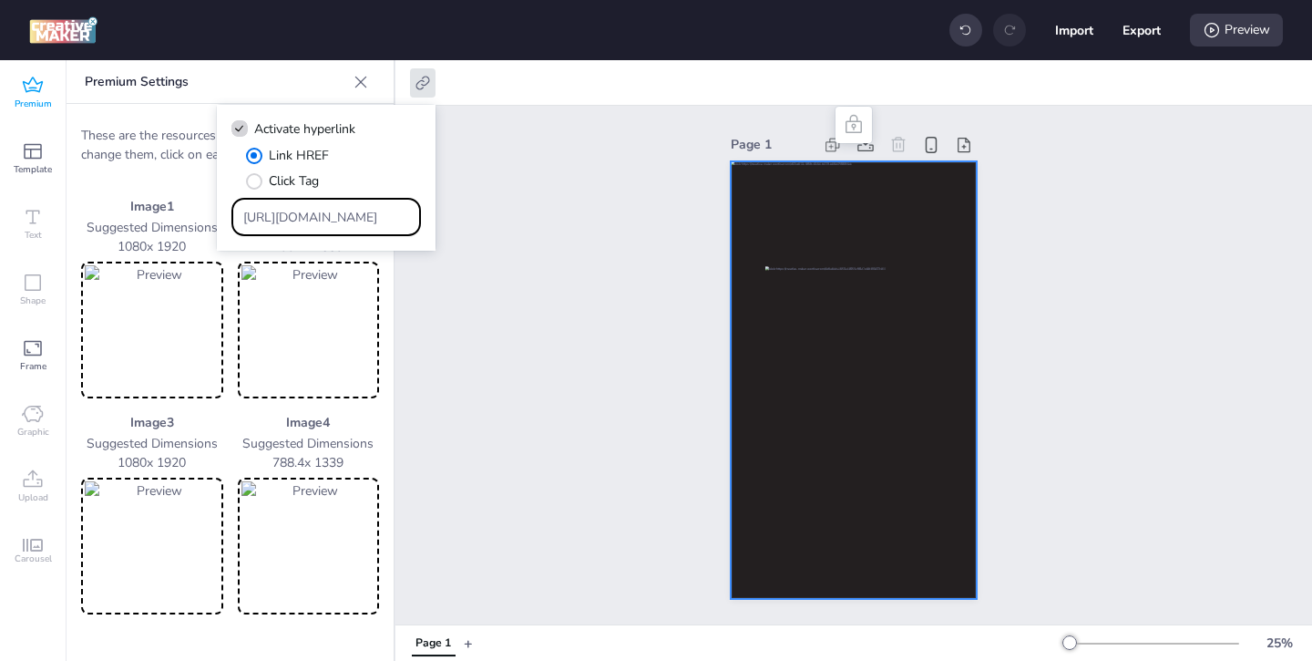
drag, startPoint x: 356, startPoint y: 222, endPoint x: 303, endPoint y: 195, distance: 59.5
click at [303, 195] on div "Link HREF Click Tag [URL][DOMAIN_NAME]" at bounding box center [325, 191] width 189 height 90
paste input "https://creatives.wortise.com/1759185534129.html"
type input "https://creatives.wortise.com/1759185534129.html"
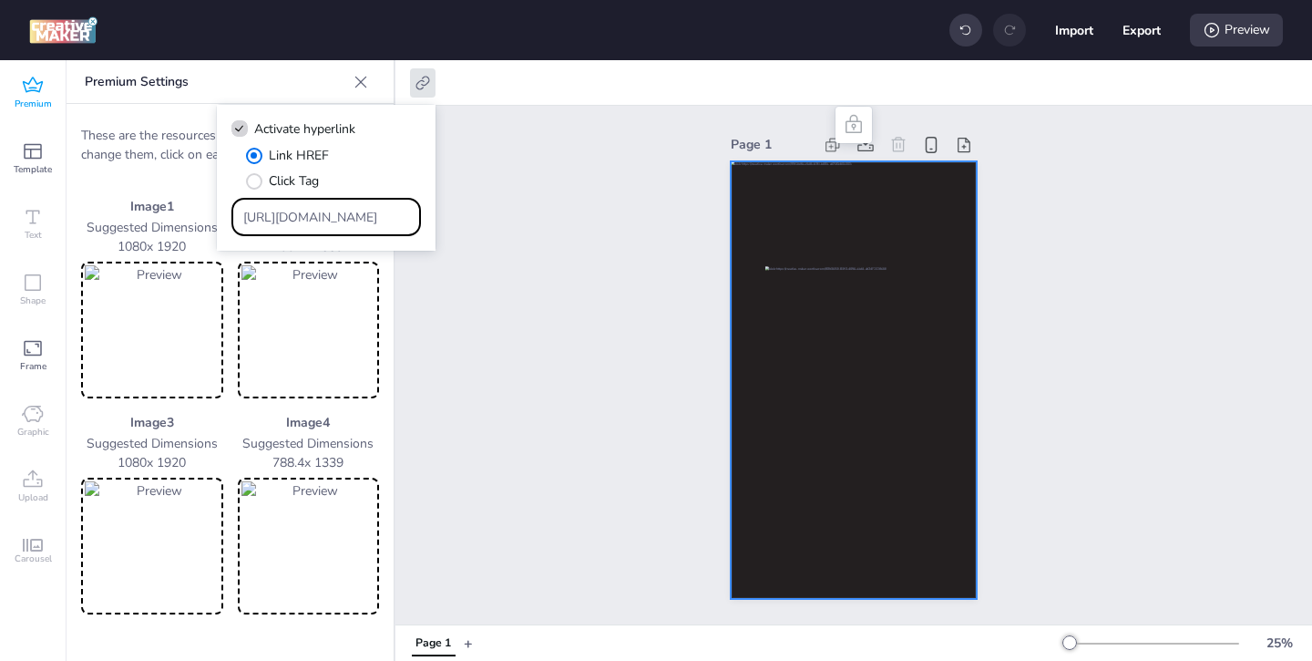
scroll to position [0, 0]
drag, startPoint x: 412, startPoint y: 220, endPoint x: 297, endPoint y: 143, distance: 138.5
click at [309, 151] on div "Link HREF Click Tag https://creatives.wortise.com/1759185534129.html" at bounding box center [325, 191] width 189 height 90
drag, startPoint x: 242, startPoint y: 216, endPoint x: 497, endPoint y: 236, distance: 255.9
click at [495, 235] on body "Import Export Preview Premium Template Text Shape Frame Graphic Upload Carousel…" at bounding box center [656, 330] width 1312 height 661
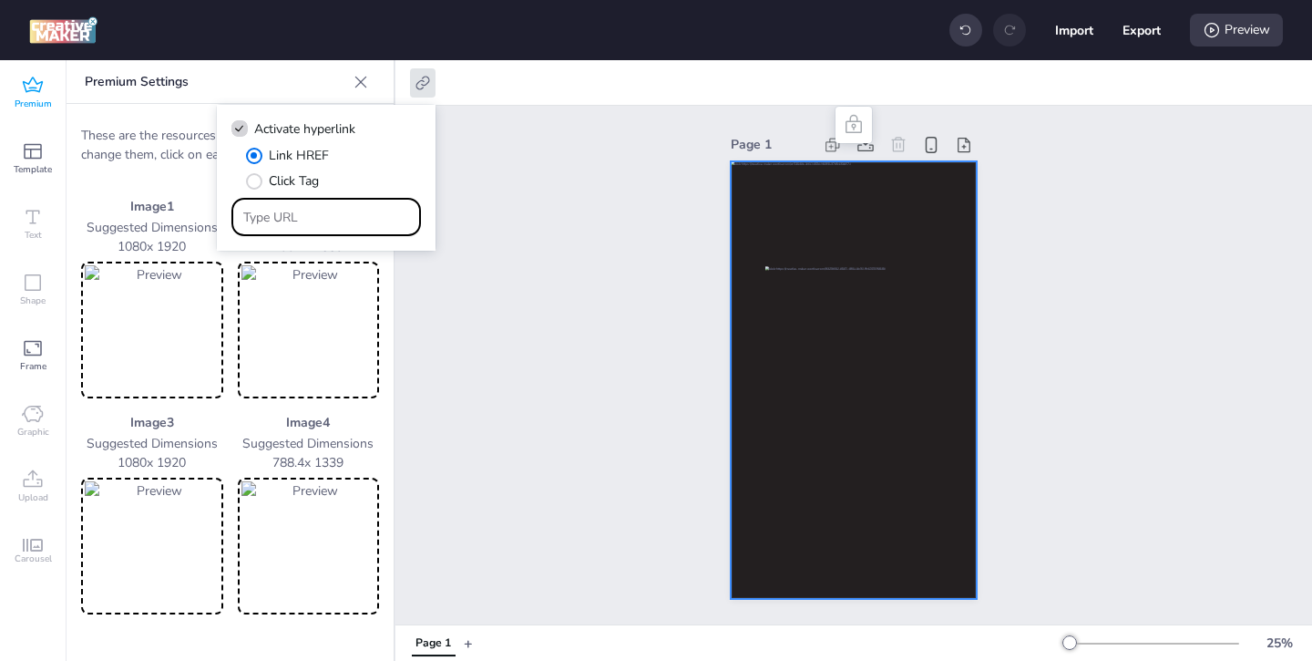
paste input "https://rappi.onelink.me/y6GB/26dicll2"
type input "https://rappi.onelink.me/y6GB/26dicll2"
click at [659, 404] on div "Page 1" at bounding box center [853, 365] width 917 height 518
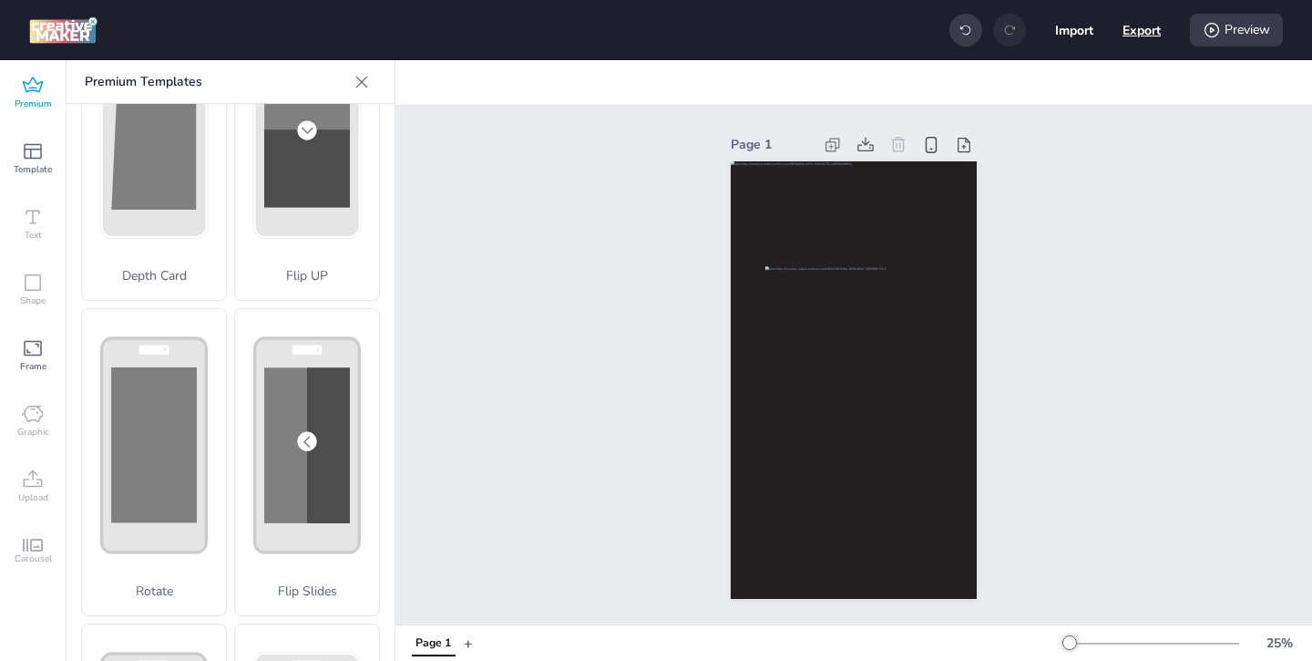
click at [1142, 24] on button "Export" at bounding box center [1141, 30] width 38 height 38
select select "html"
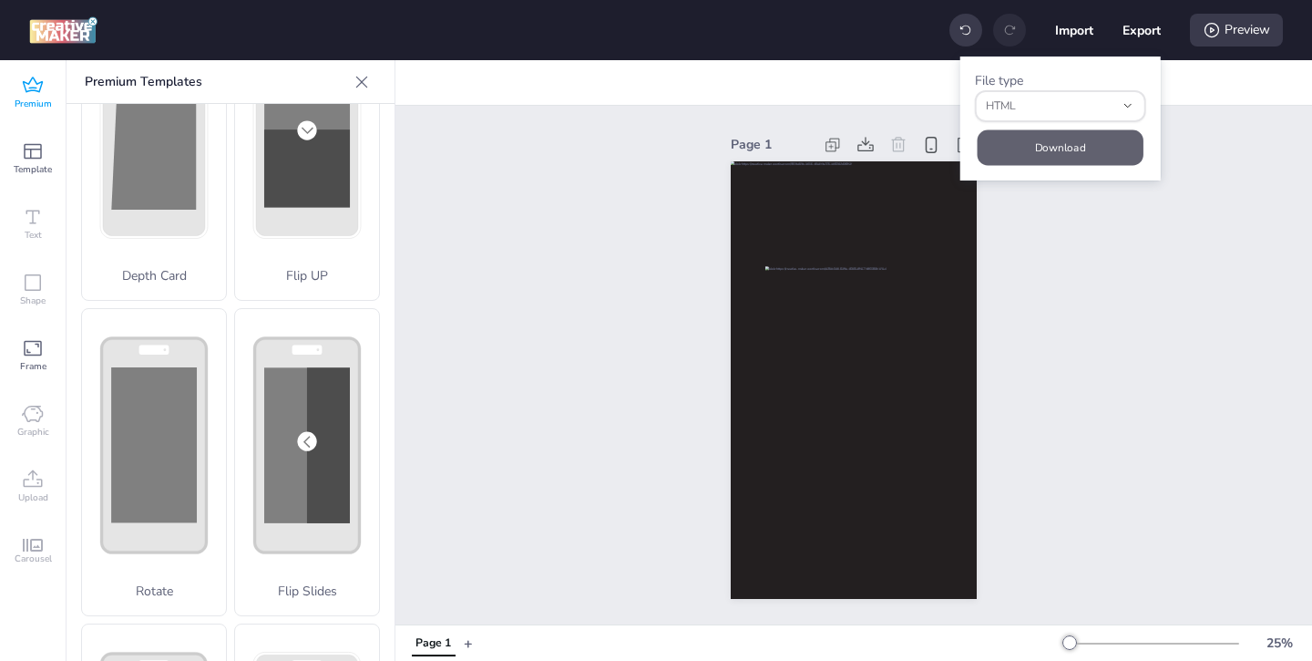
click at [1056, 141] on button "Download" at bounding box center [1060, 147] width 166 height 36
